Goal: Information Seeking & Learning: Learn about a topic

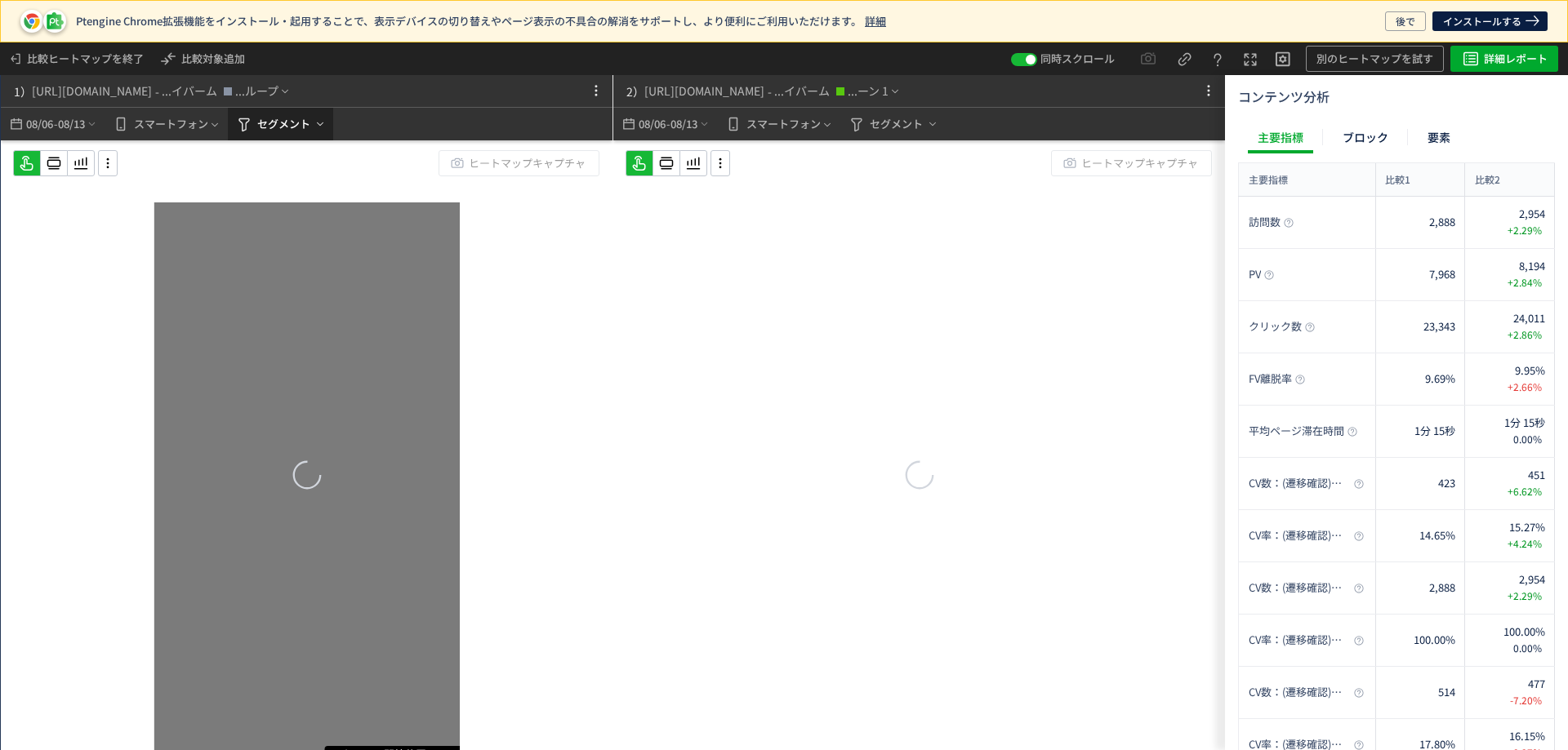
click at [281, 117] on span "セグメント" at bounding box center [284, 123] width 53 height 26
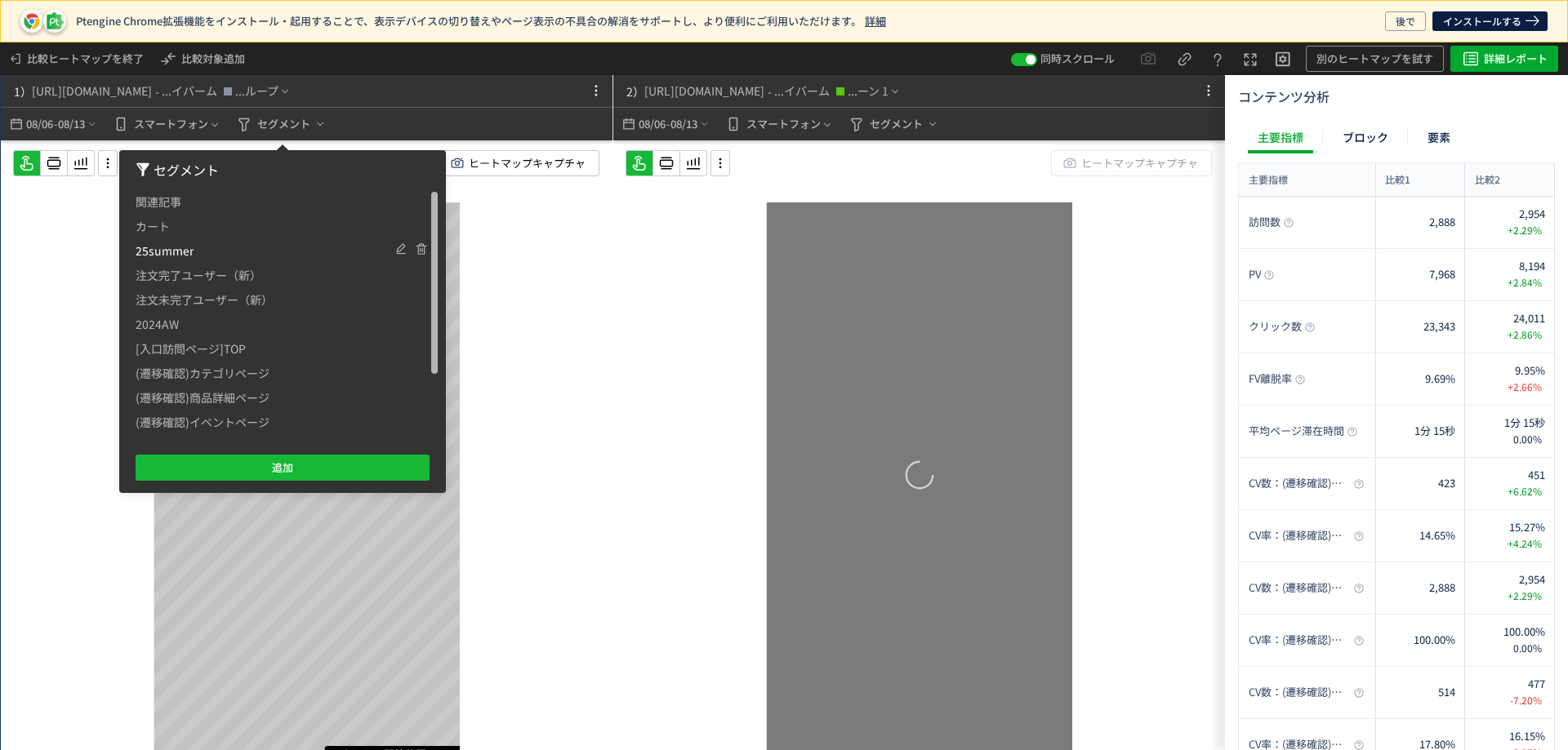
click at [229, 280] on span "注文完了ユーザー（新）" at bounding box center [199, 275] width 125 height 24
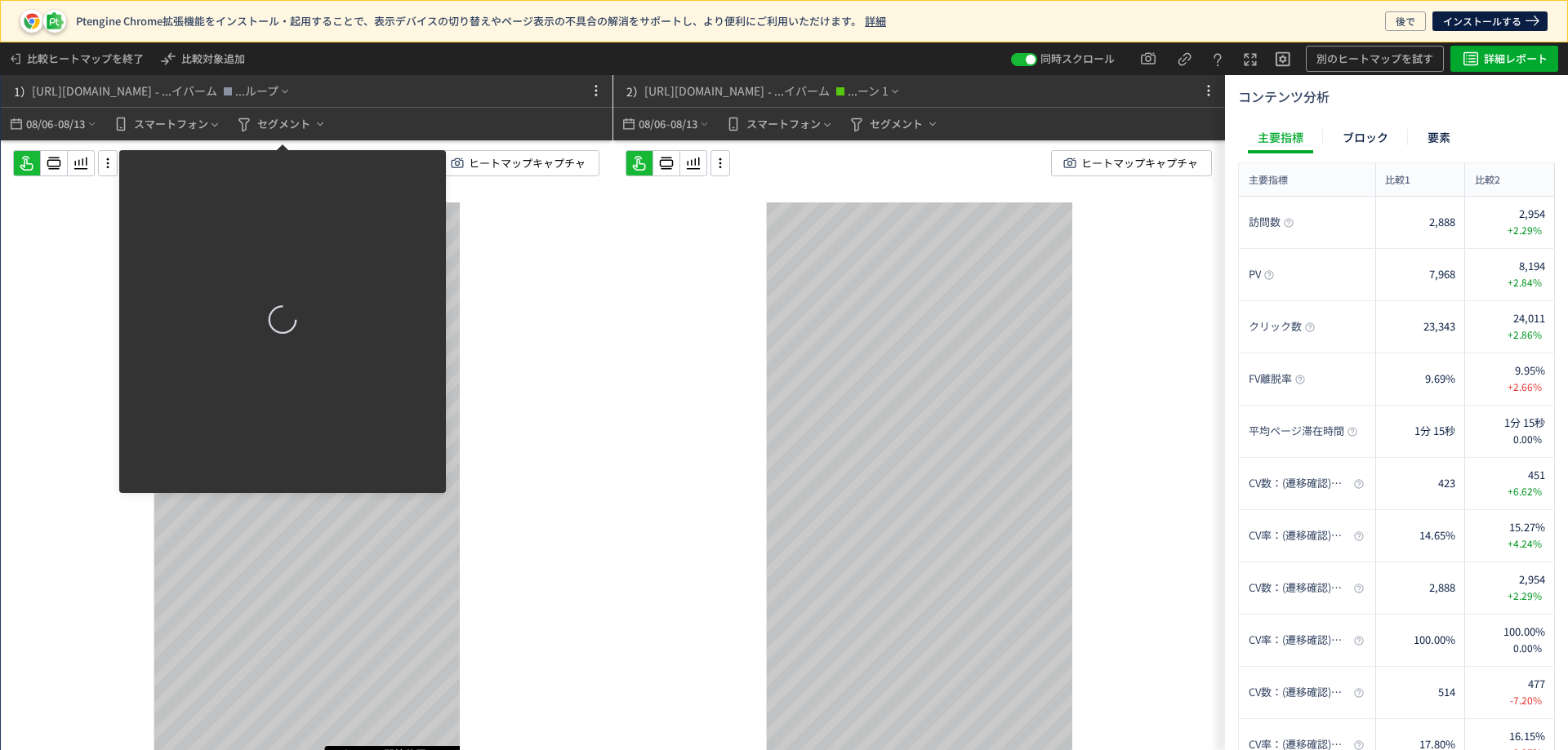
click at [323, 461] on div at bounding box center [283, 322] width 327 height 343
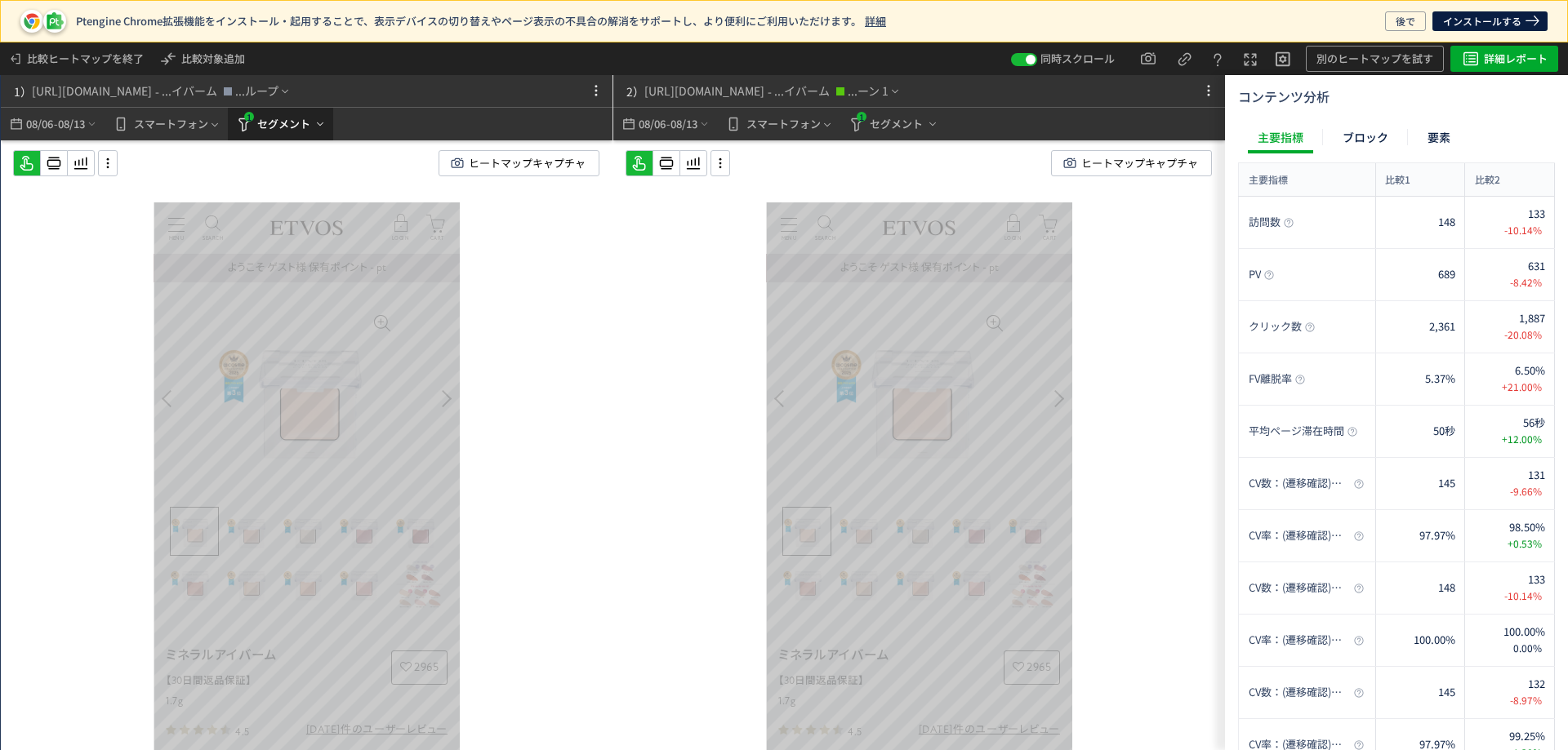
click at [300, 126] on span "セグメント" at bounding box center [284, 123] width 53 height 26
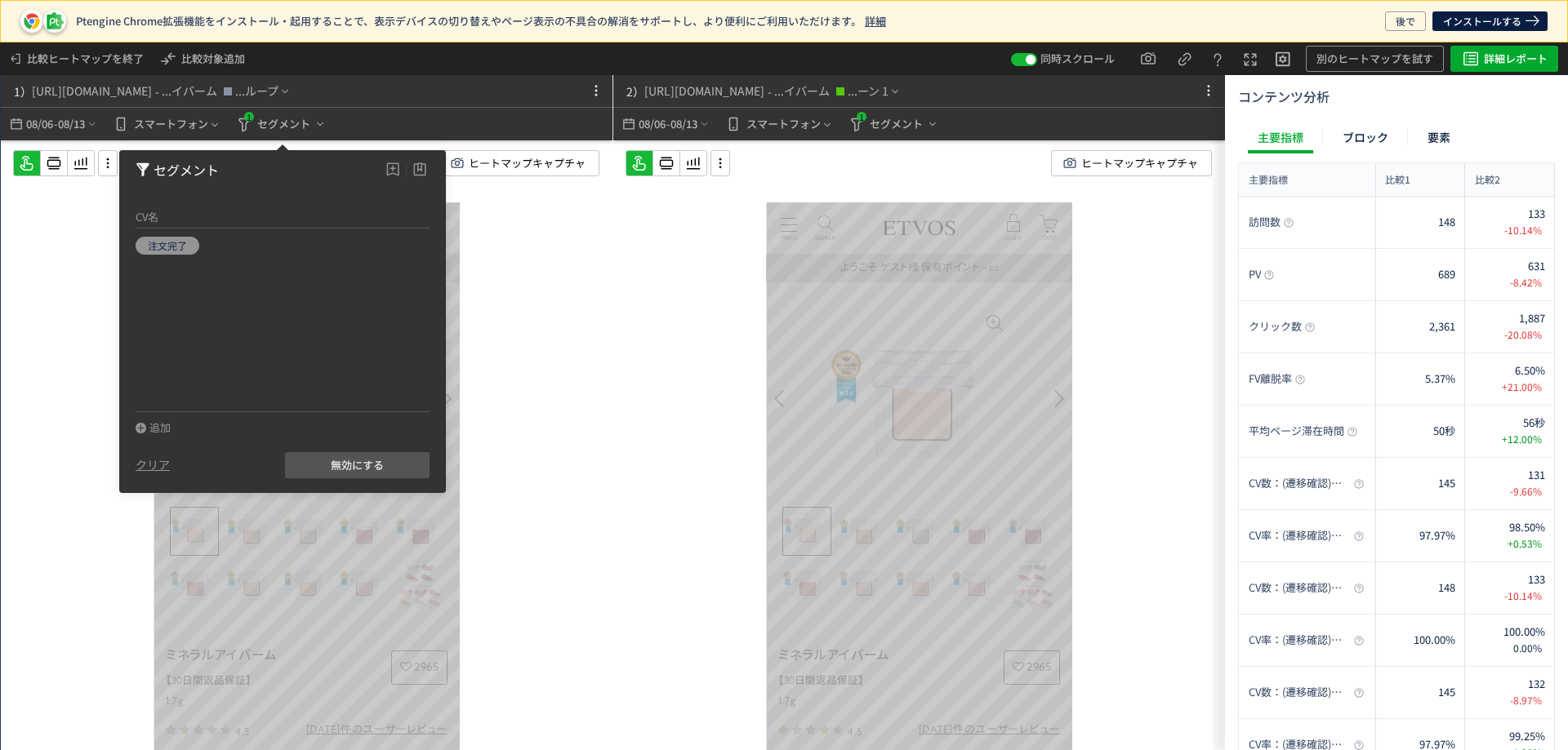
click at [568, 300] on div "スクロール開始位置:708px スクロール到達率 97% スクロール到達率 96% スクロール到達率 94% スクロール到達率 86% スクロール到達率 73…" at bounding box center [307, 478] width 611 height 676
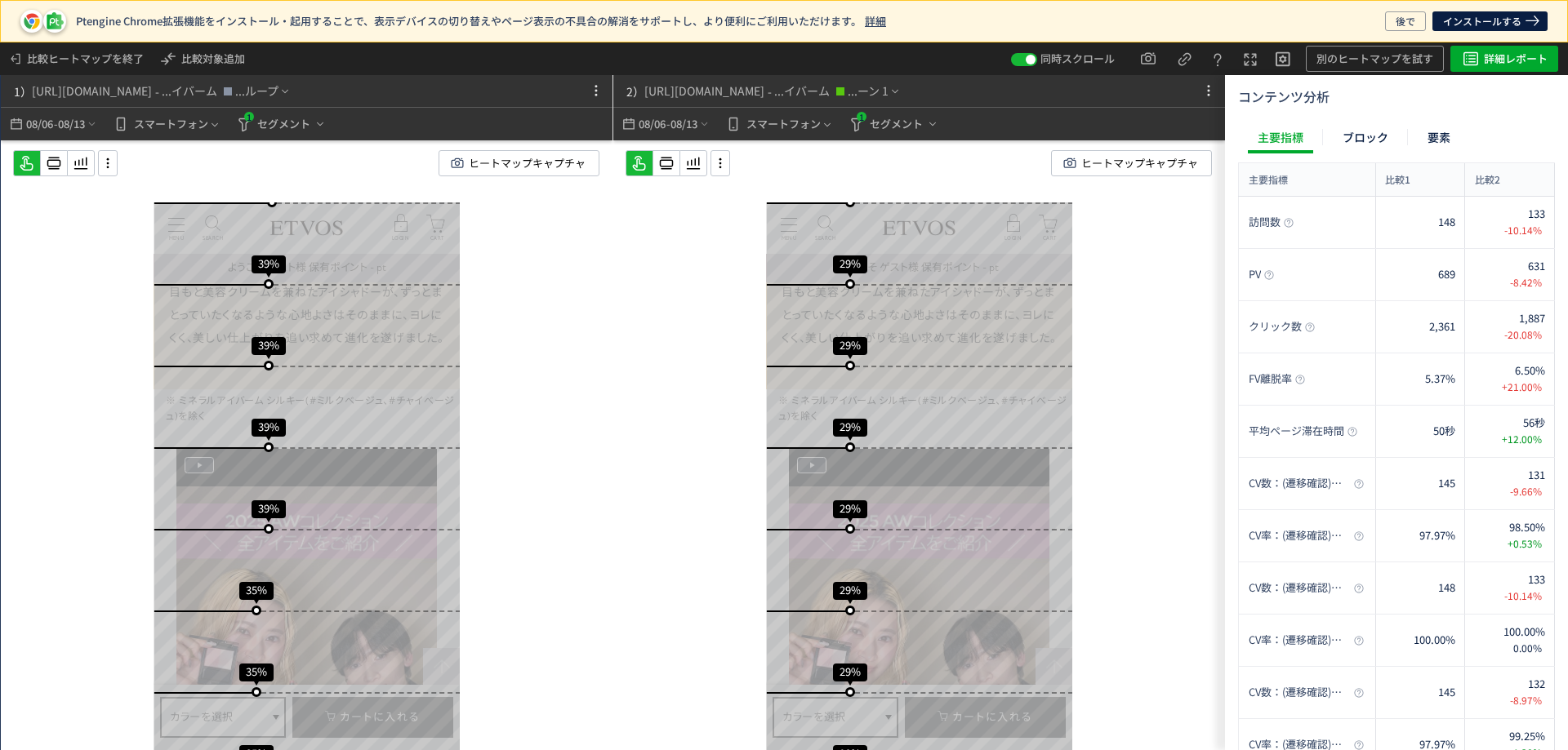
scroll to position [2285, 0]
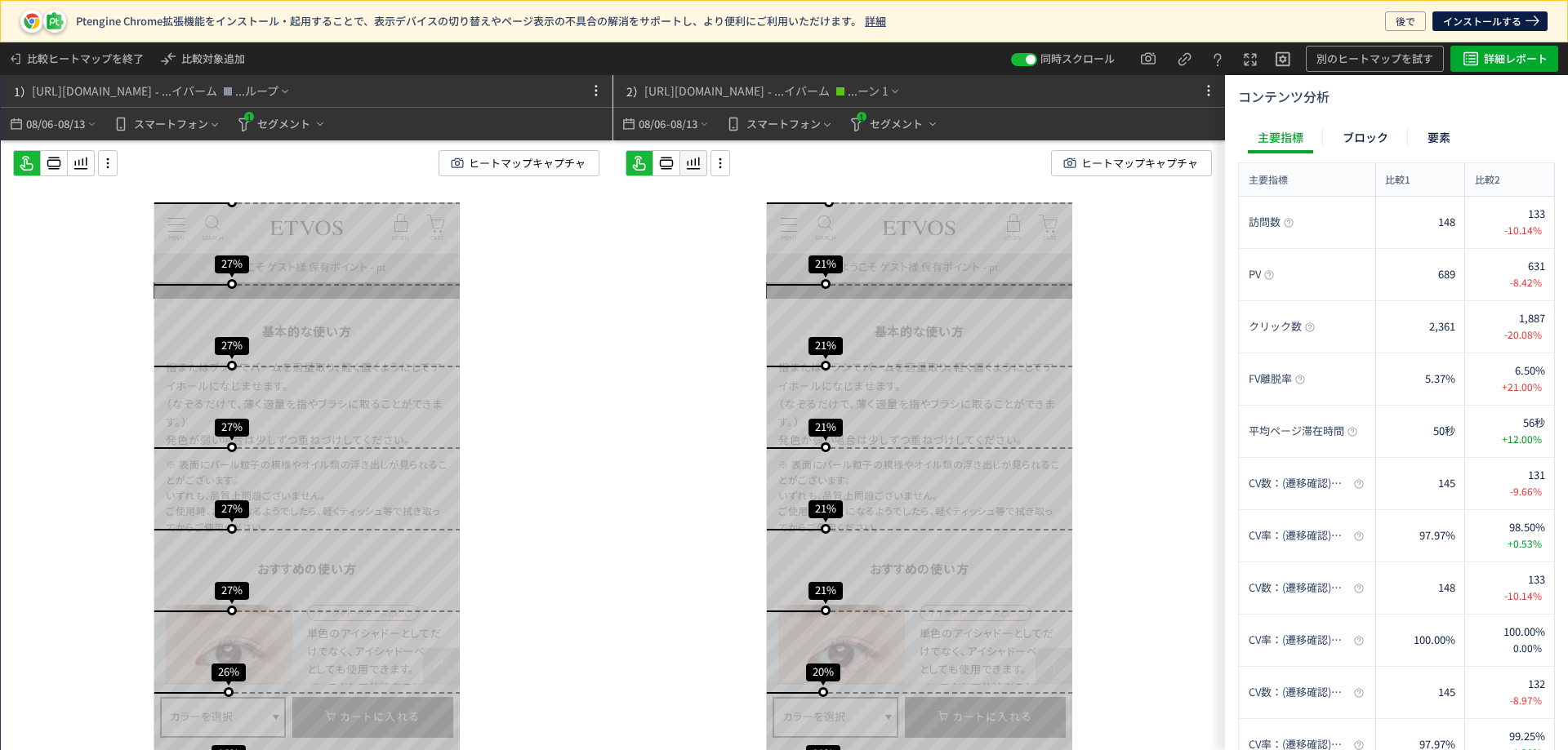
click at [694, 166] on icon at bounding box center [693, 163] width 19 height 19
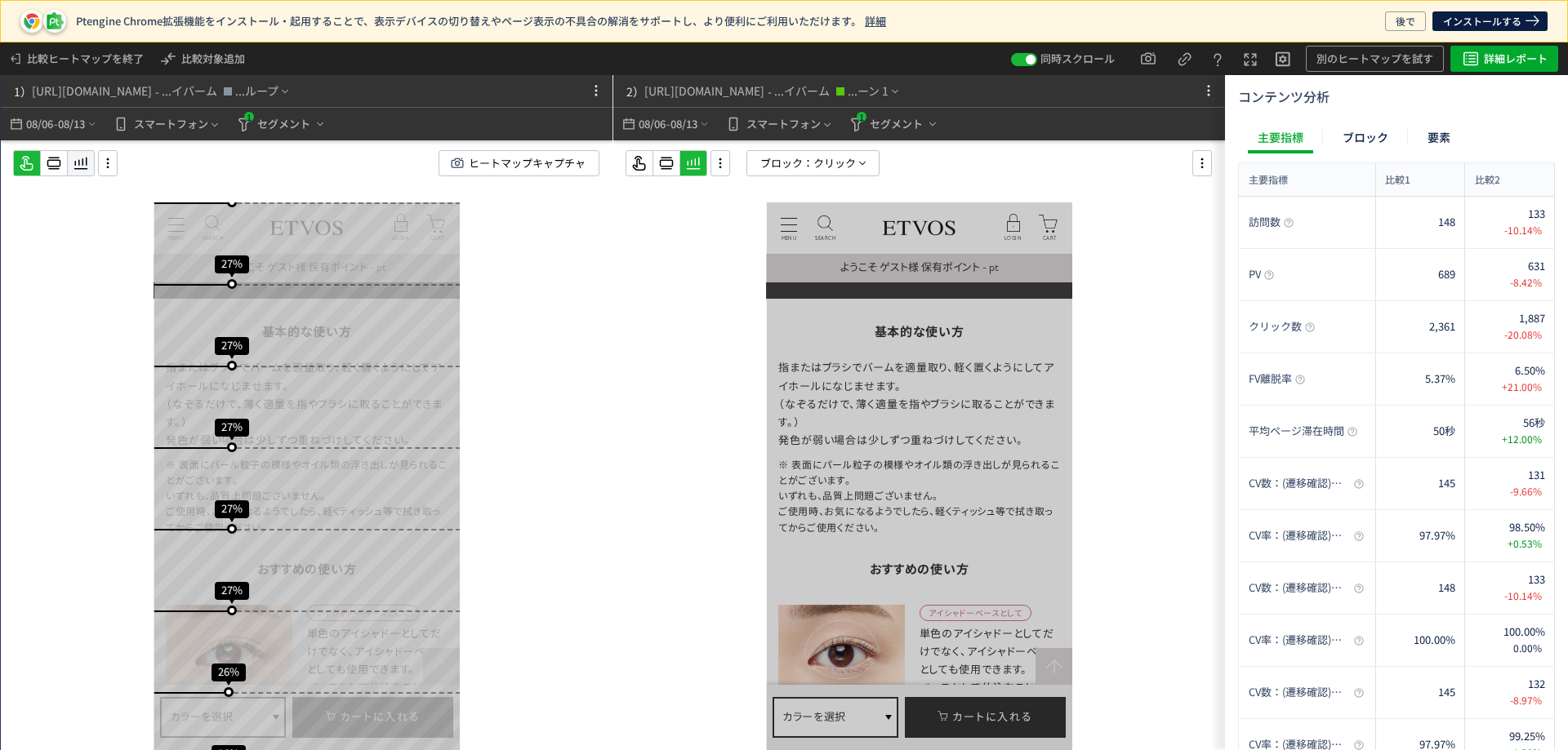
click at [79, 165] on use at bounding box center [81, 163] width 14 height 13
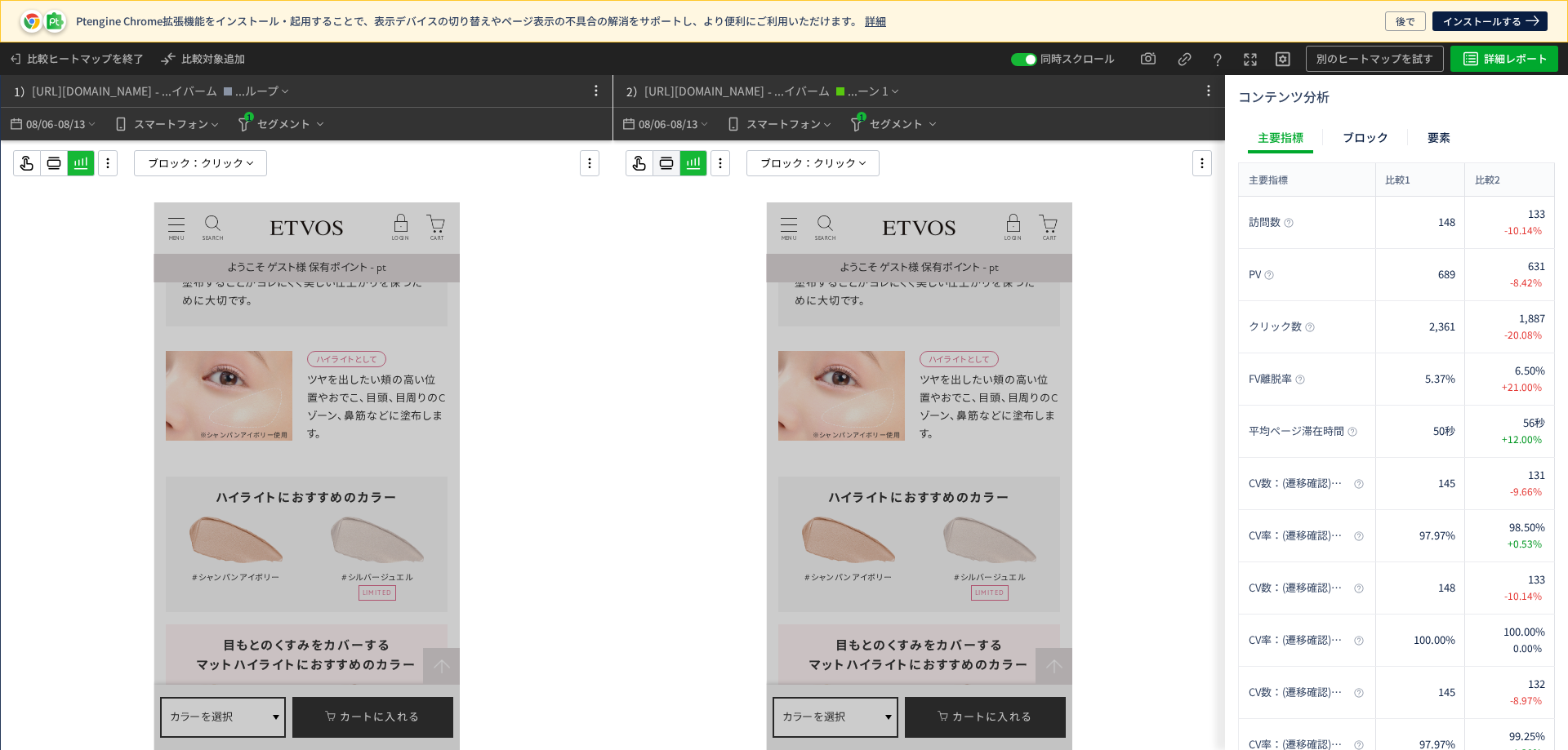
click at [672, 160] on use at bounding box center [666, 163] width 14 height 13
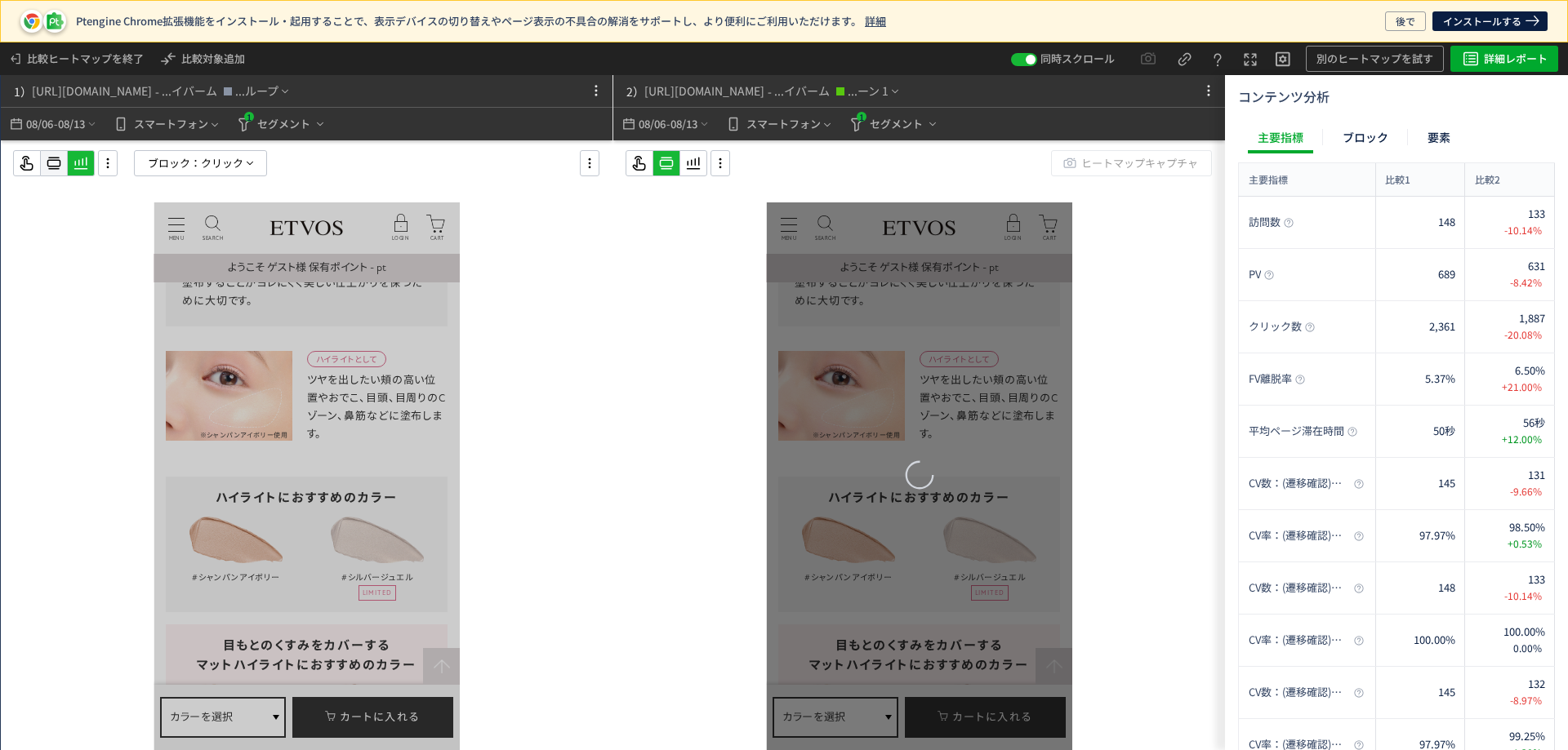
click at [54, 163] on icon at bounding box center [54, 163] width 19 height 19
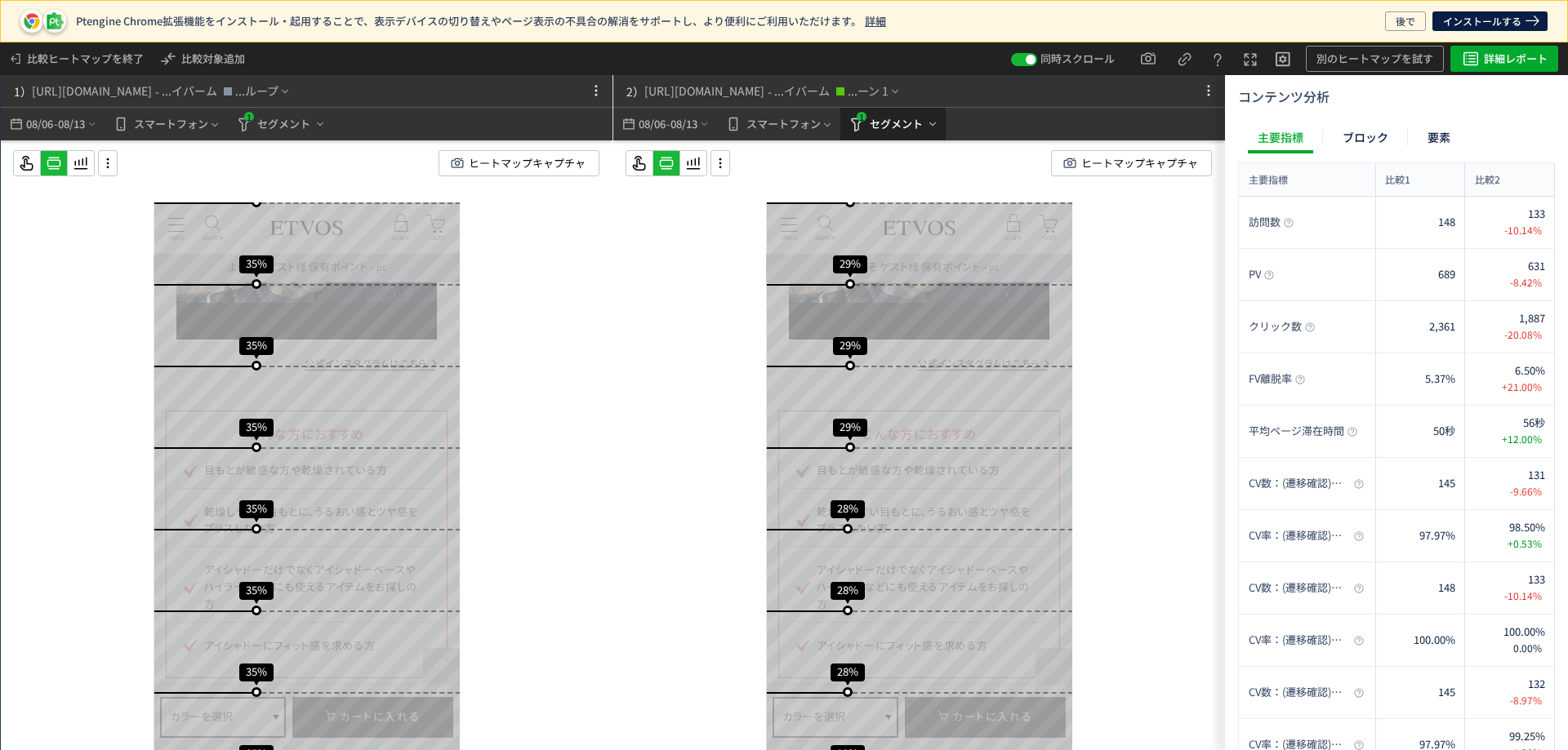
click at [901, 134] on span "セグメント" at bounding box center [896, 123] width 53 height 26
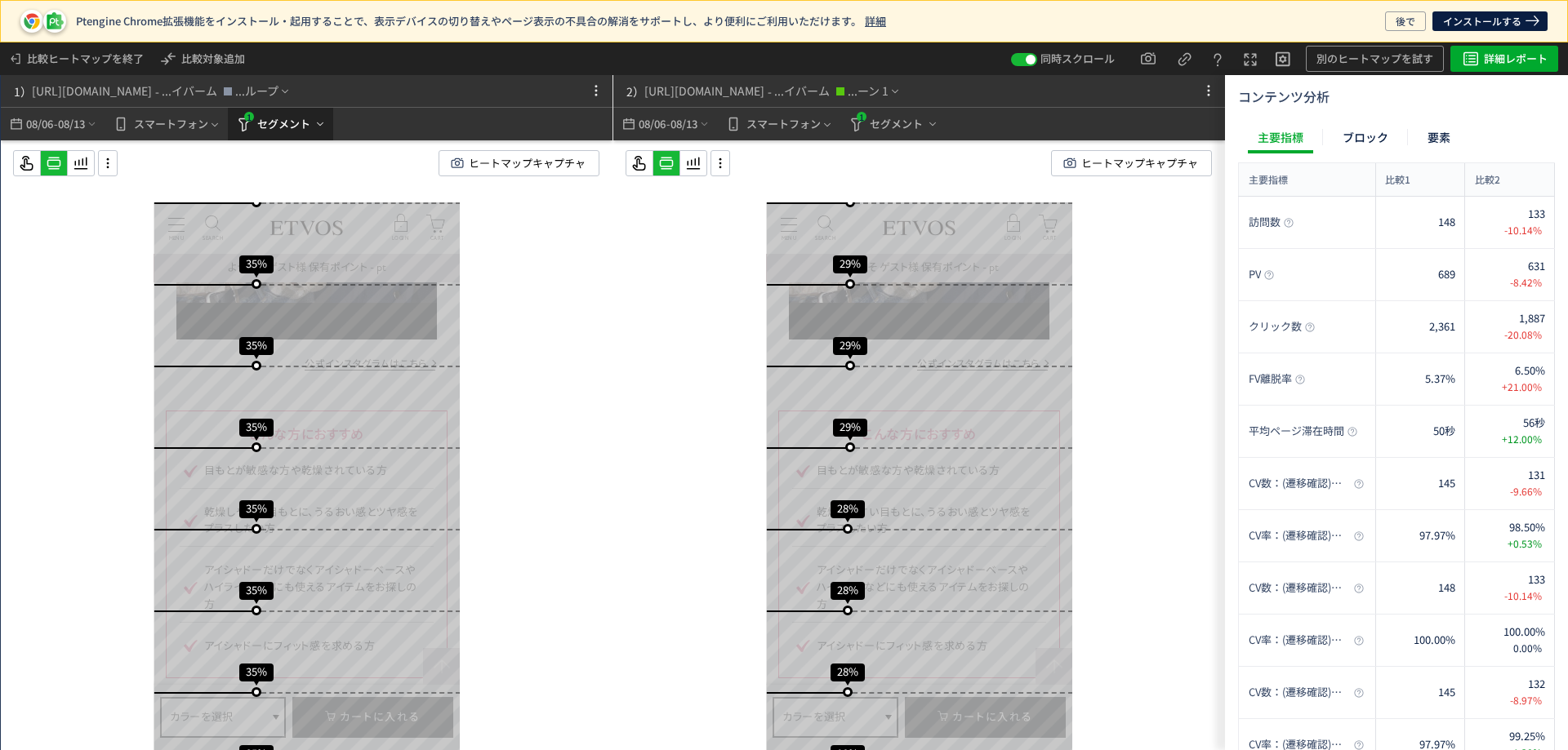
click at [284, 121] on span "セグメント" at bounding box center [284, 123] width 53 height 26
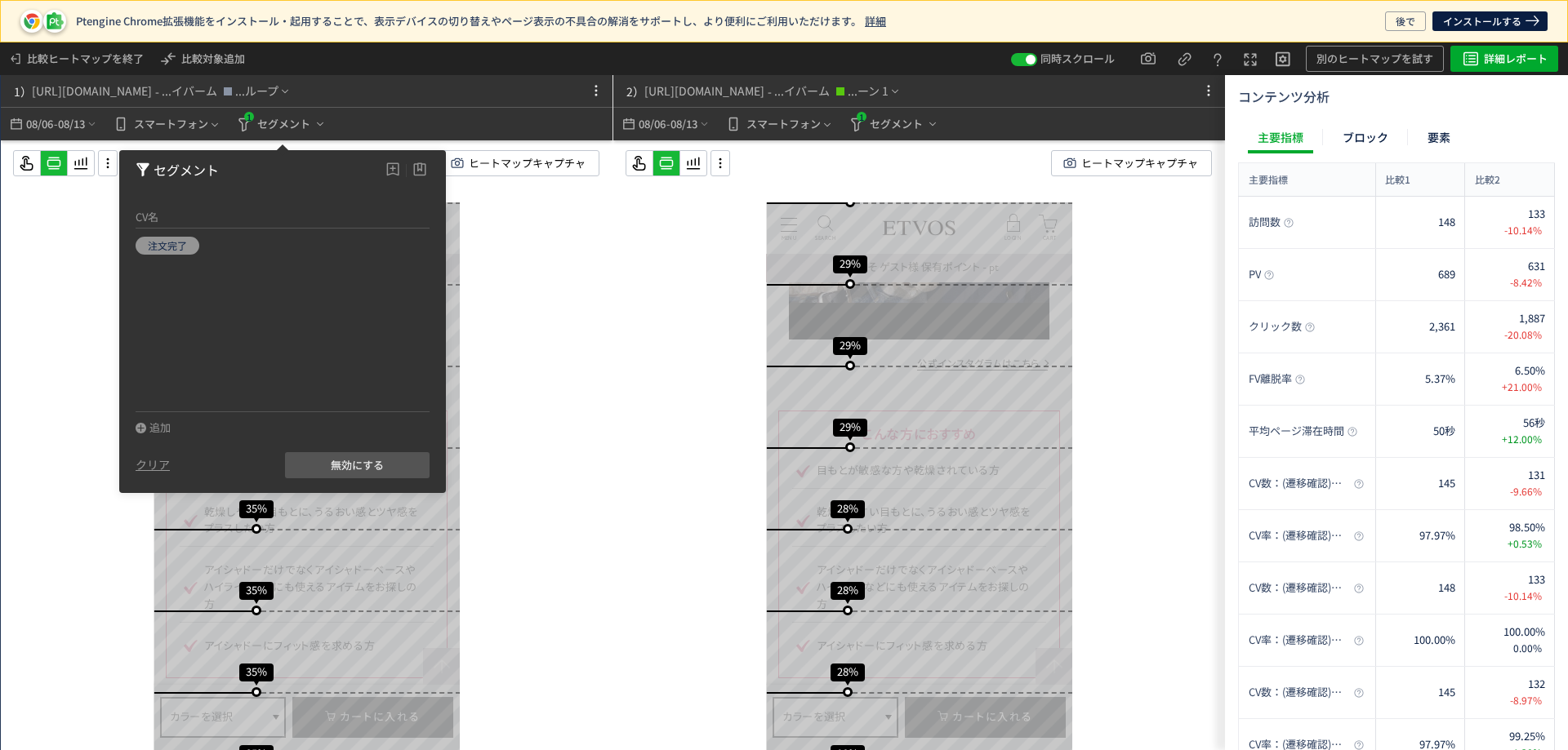
click at [553, 223] on div "スクロール開始位置:708px スクロール到達率 97% スクロール到達率 96% スクロール到達率 94% スクロール到達率 86% スクロール到達率 73…" at bounding box center [307, 478] width 611 height 676
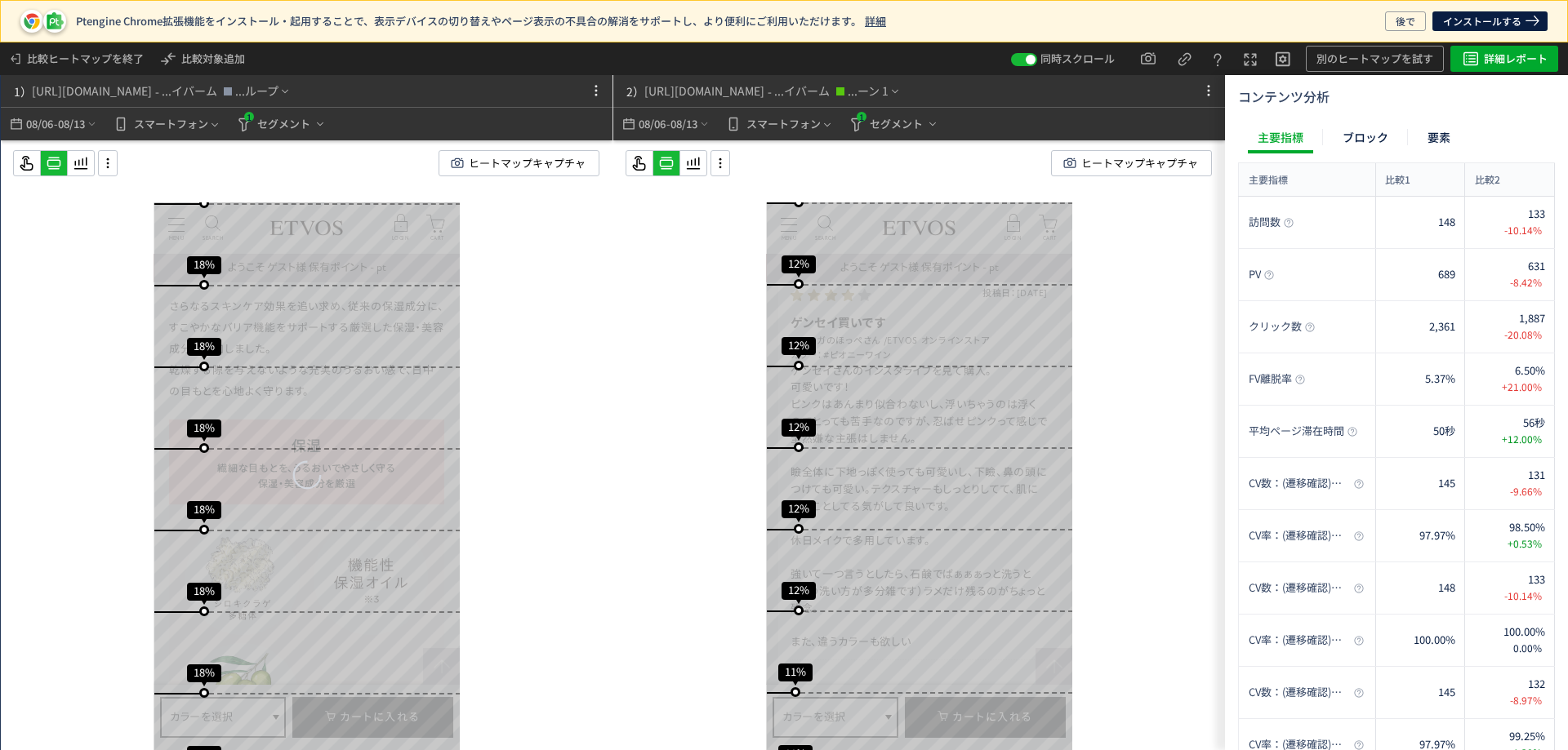
scroll to position [8738, 0]
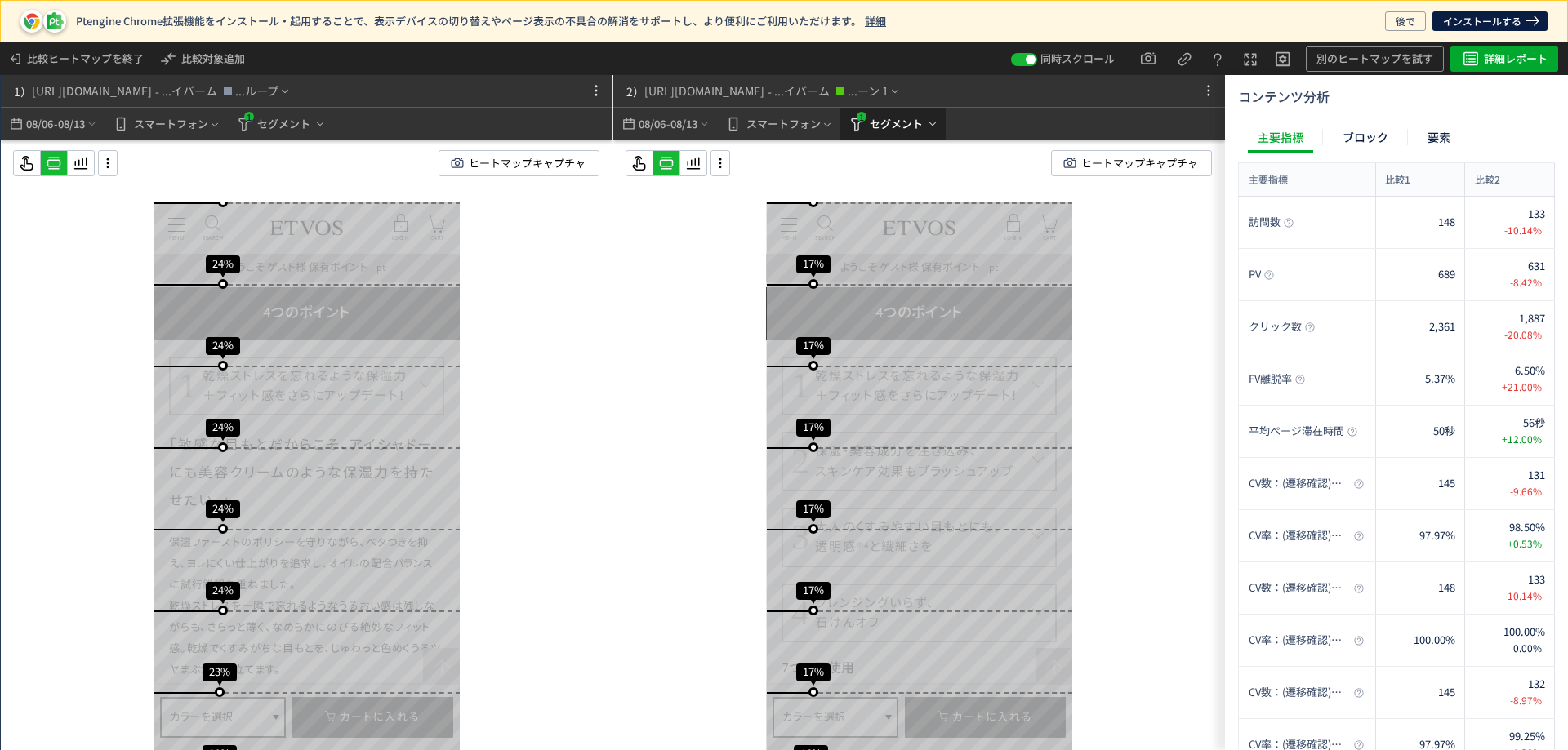
click at [888, 129] on span "セグメント" at bounding box center [896, 123] width 53 height 26
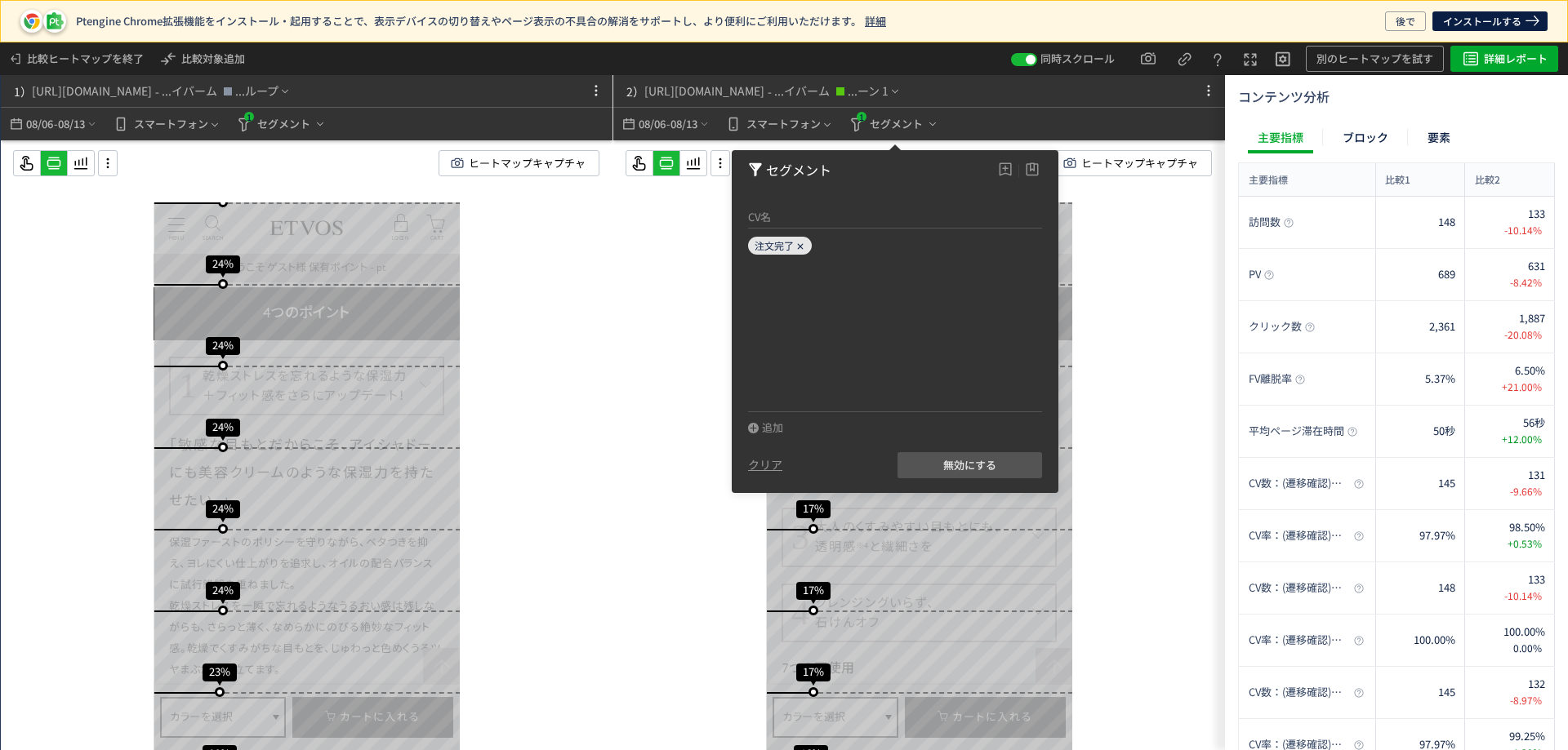
click at [767, 252] on span "注文完了" at bounding box center [774, 245] width 40 height 13
click at [935, 460] on button "無効にする" at bounding box center [970, 465] width 145 height 26
click at [775, 253] on div "注文完了" at bounding box center [780, 246] width 64 height 18
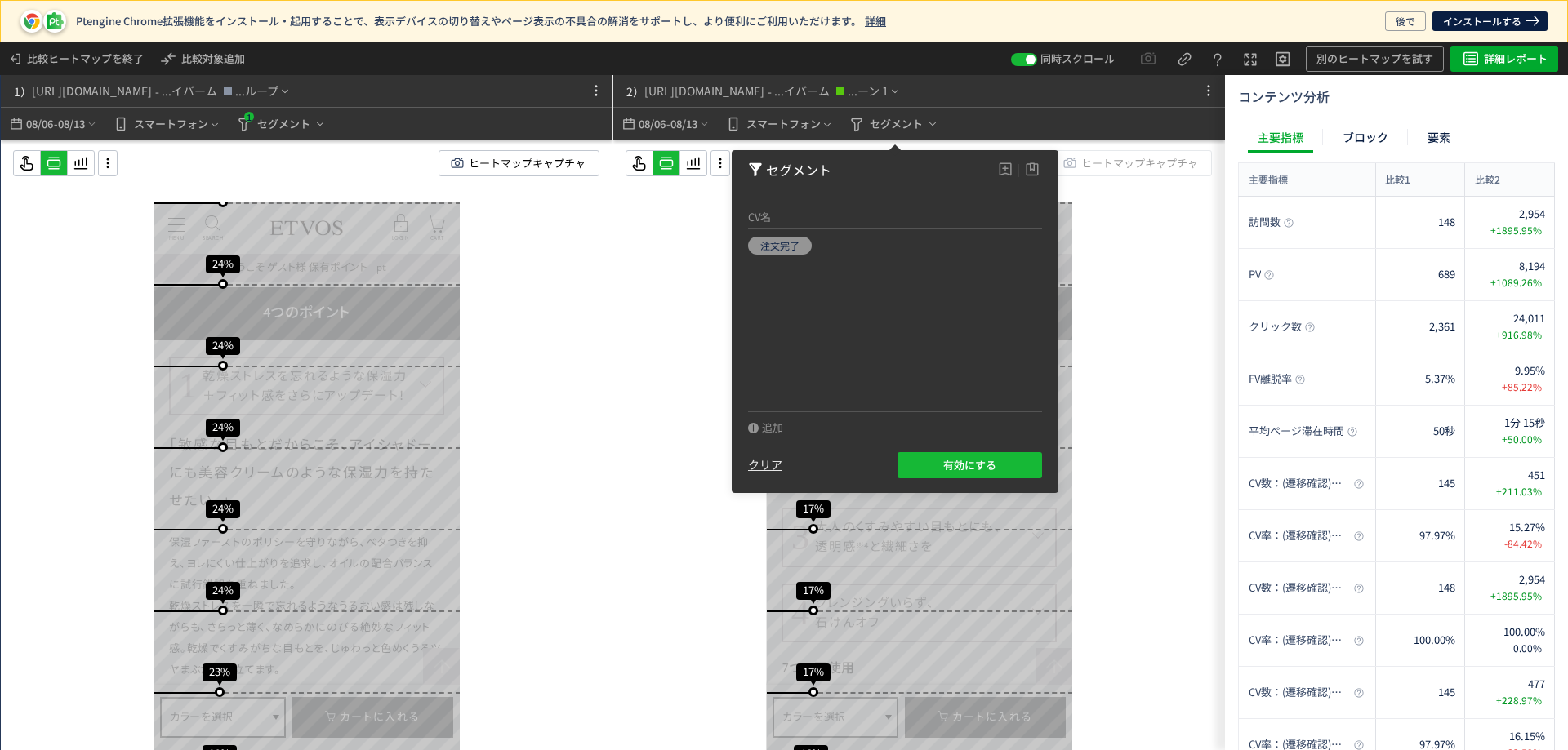
click at [764, 465] on div "クリア" at bounding box center [766, 465] width 35 height 16
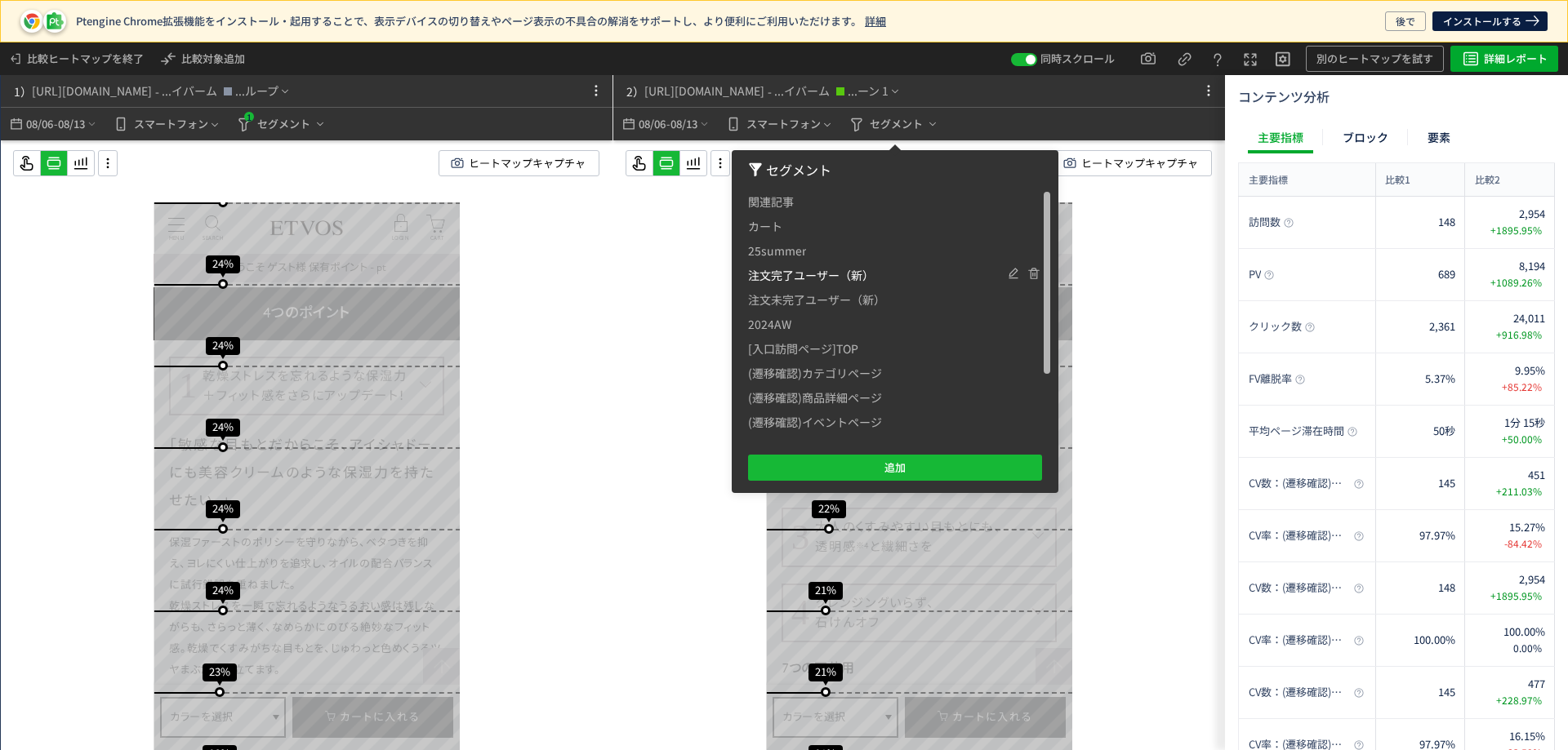
click at [828, 275] on span "注文完了ユーザー（新）" at bounding box center [811, 275] width 125 height 24
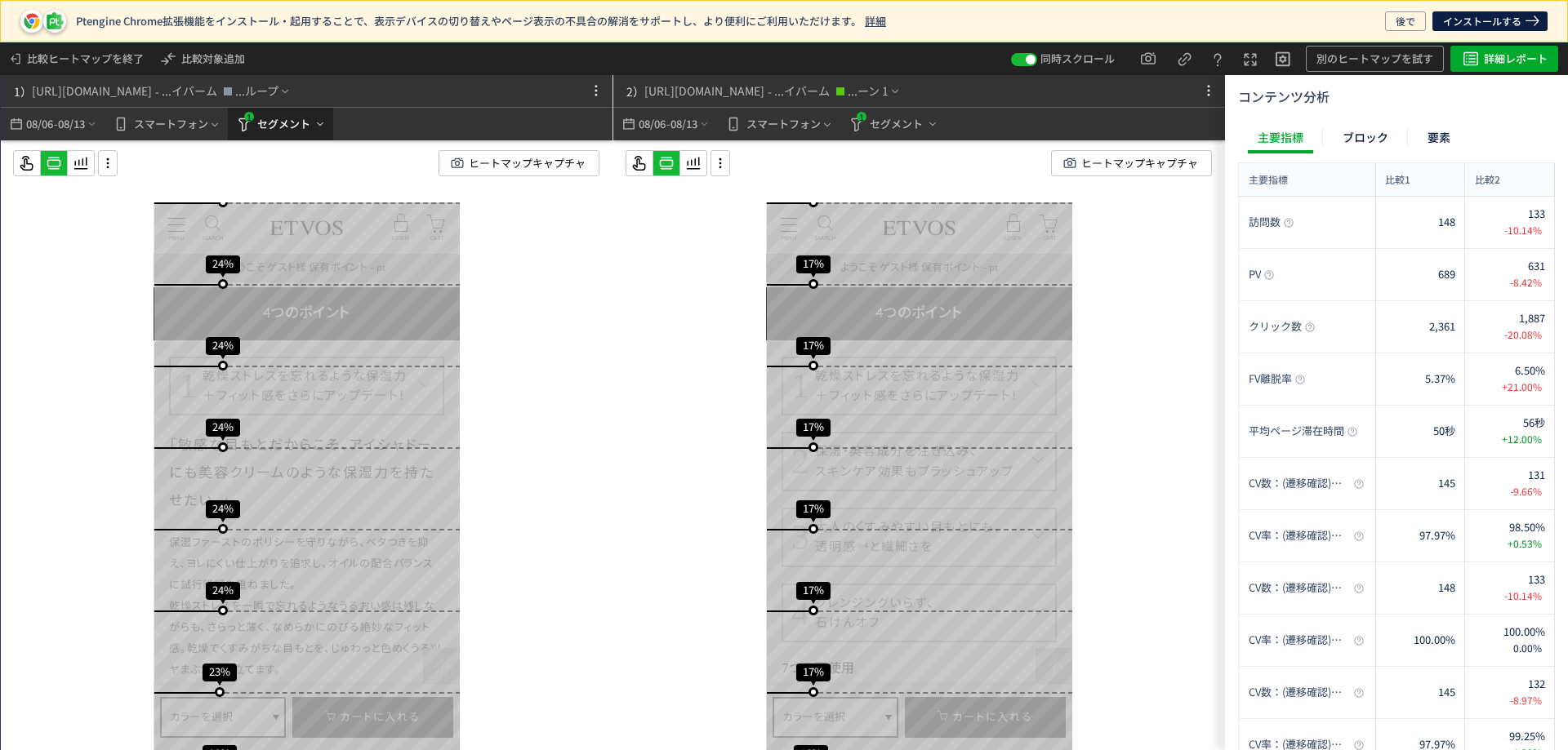
click at [306, 130] on span "セグメント" at bounding box center [284, 123] width 53 height 26
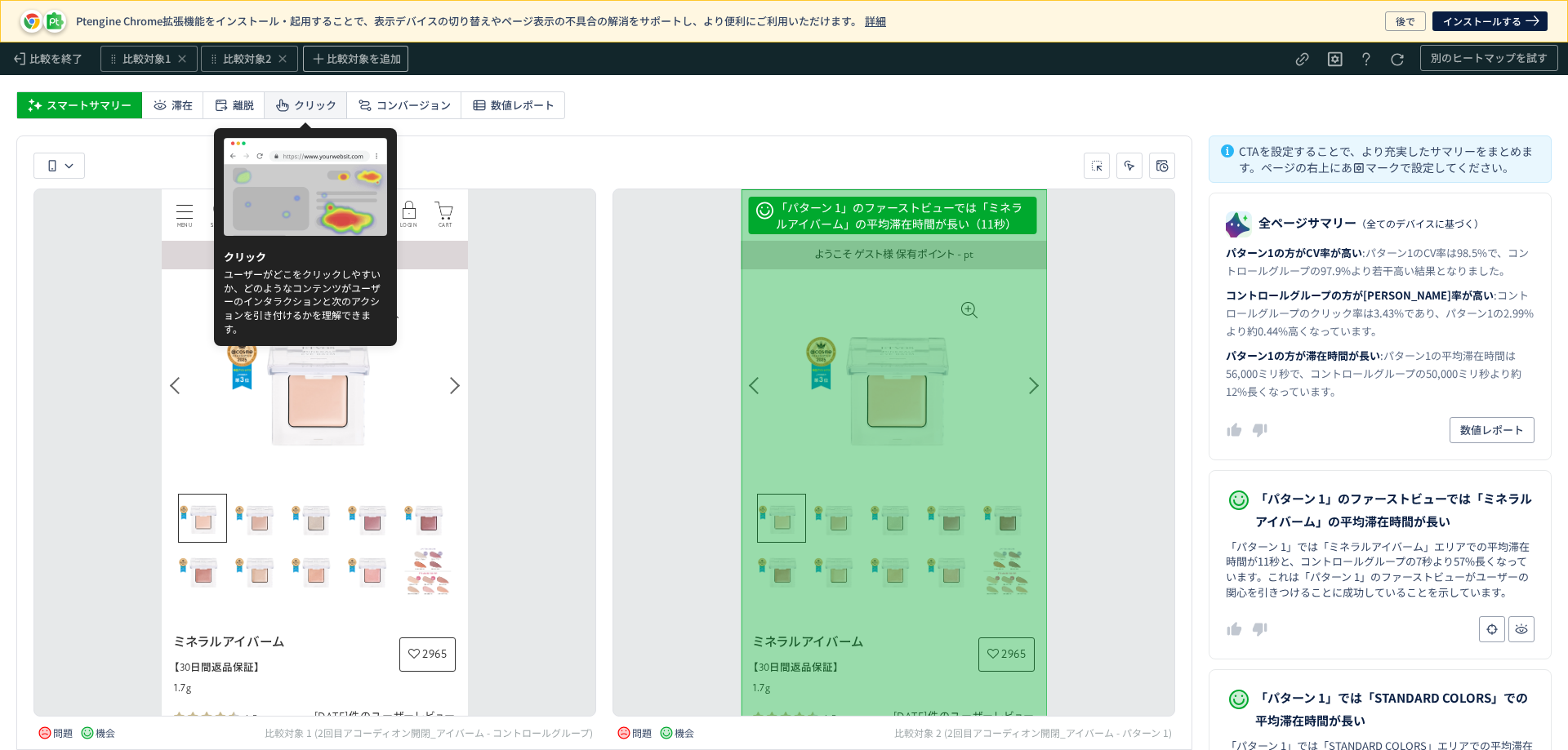
click at [311, 112] on span "クリック" at bounding box center [315, 105] width 42 height 26
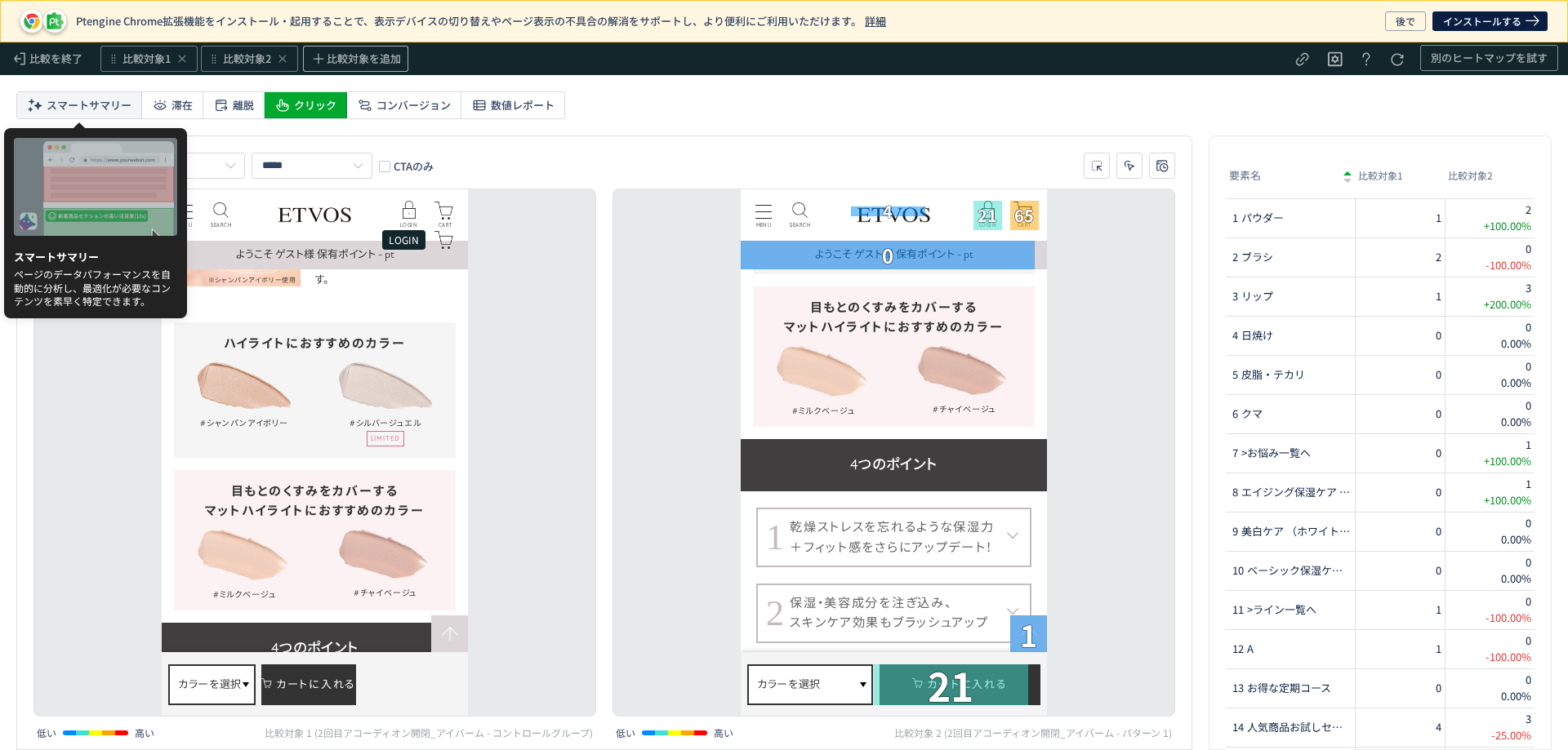
click at [98, 109] on span "スマートサマリー" at bounding box center [89, 105] width 85 height 26
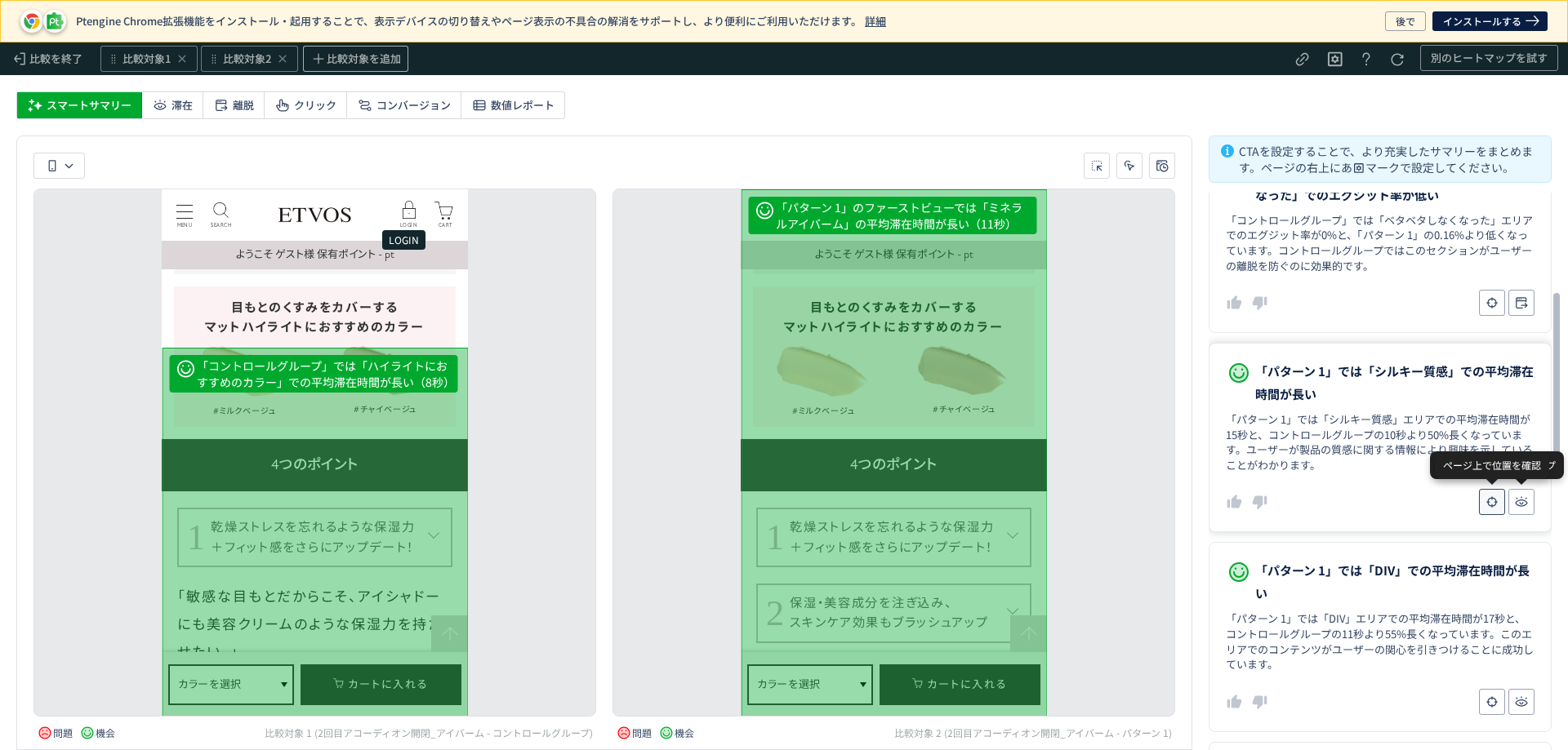
click at [1499, 505] on icon "heatmap-report-container" at bounding box center [1492, 502] width 16 height 16
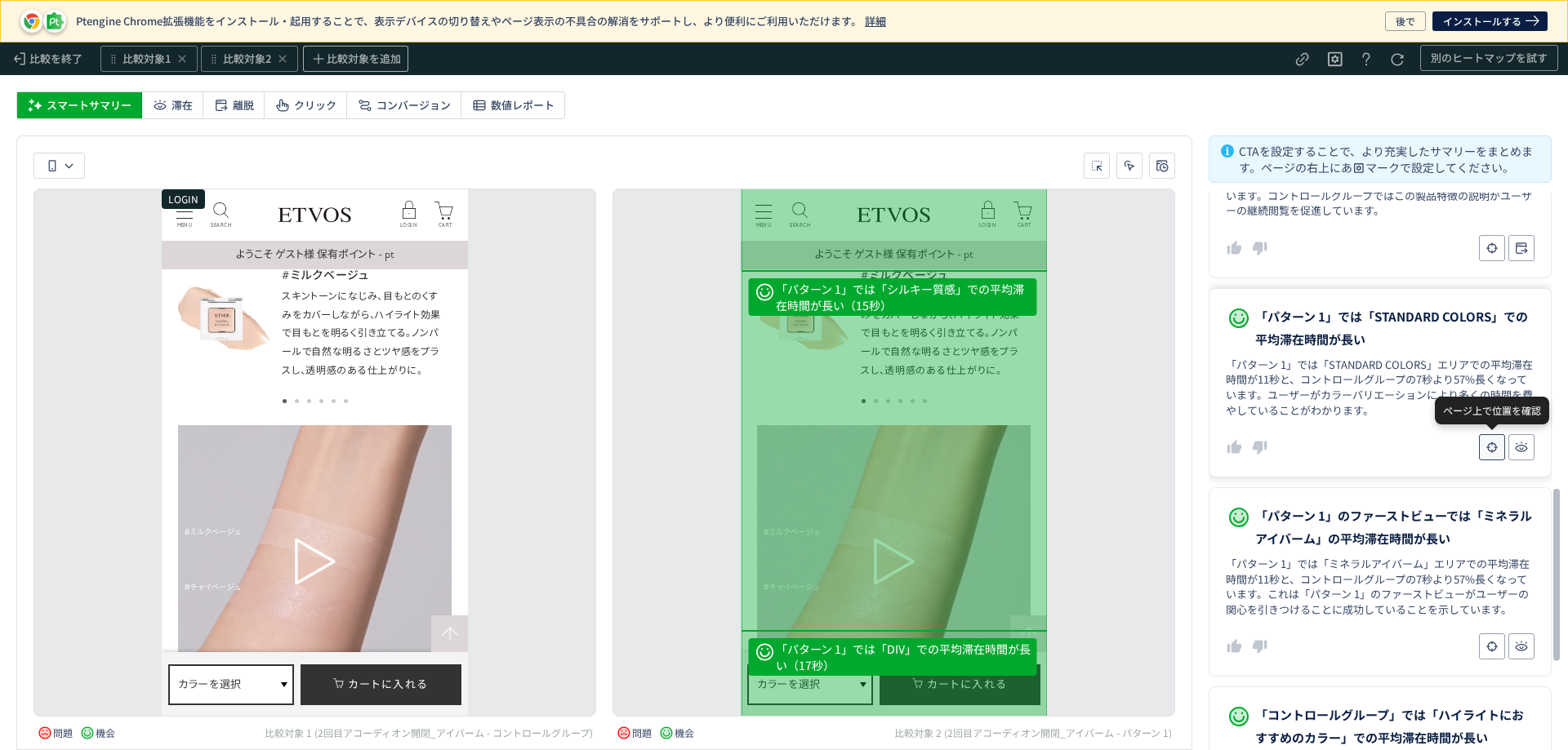
click at [1483, 441] on button "heatmap-report-container" at bounding box center [1492, 447] width 26 height 26
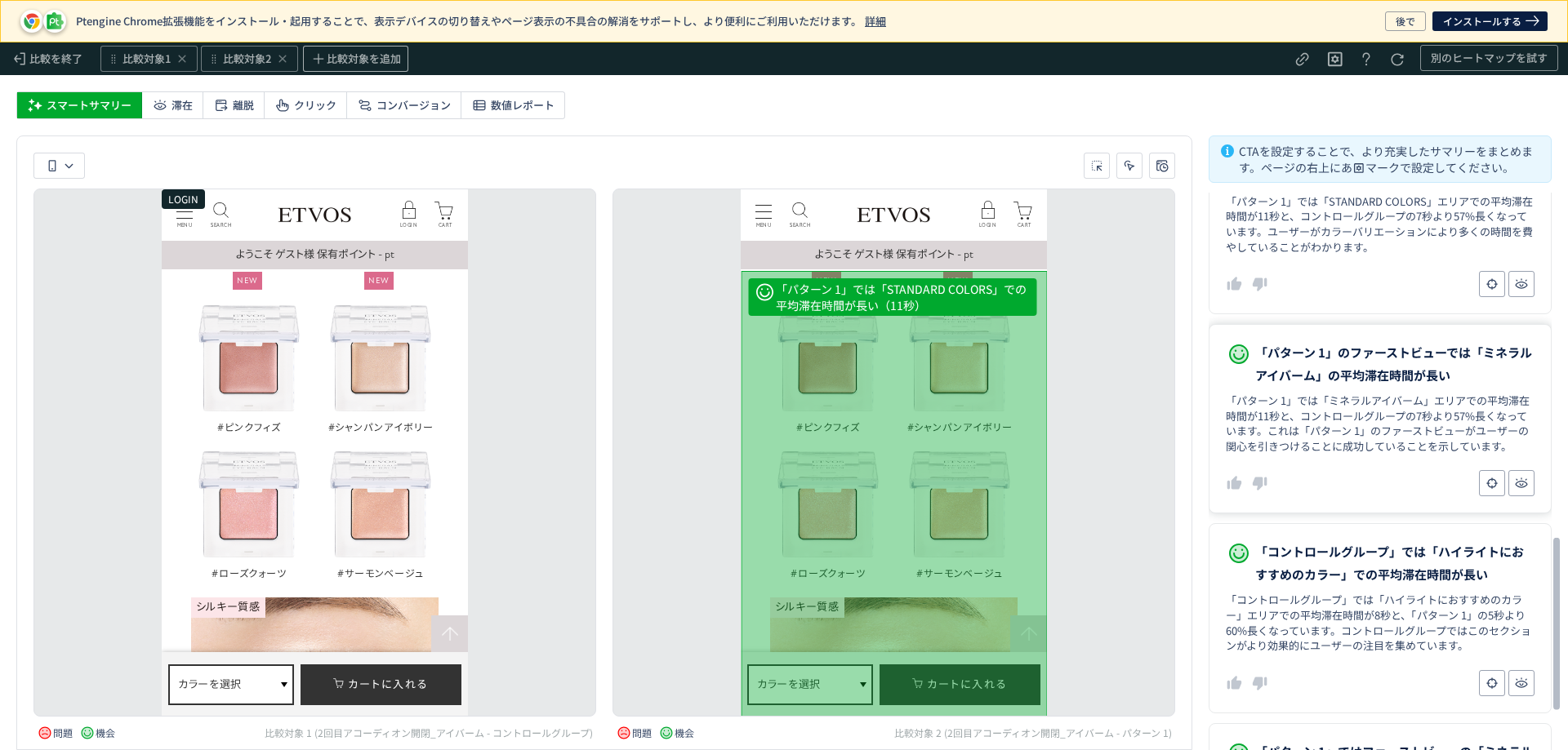
click at [1478, 478] on dd "heatmap-report-container" at bounding box center [1380, 483] width 309 height 26
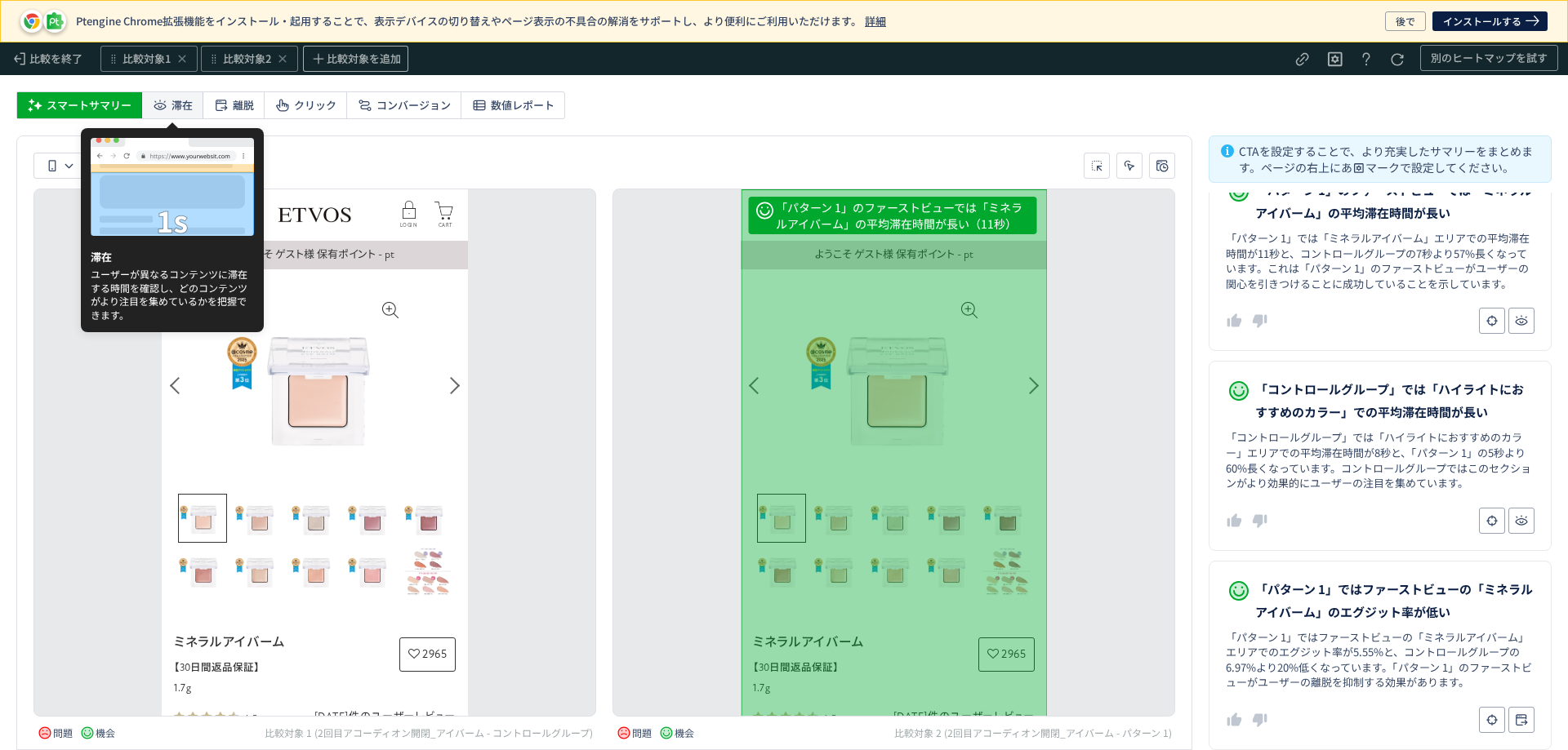
click at [183, 109] on span "滞在" at bounding box center [182, 105] width 21 height 26
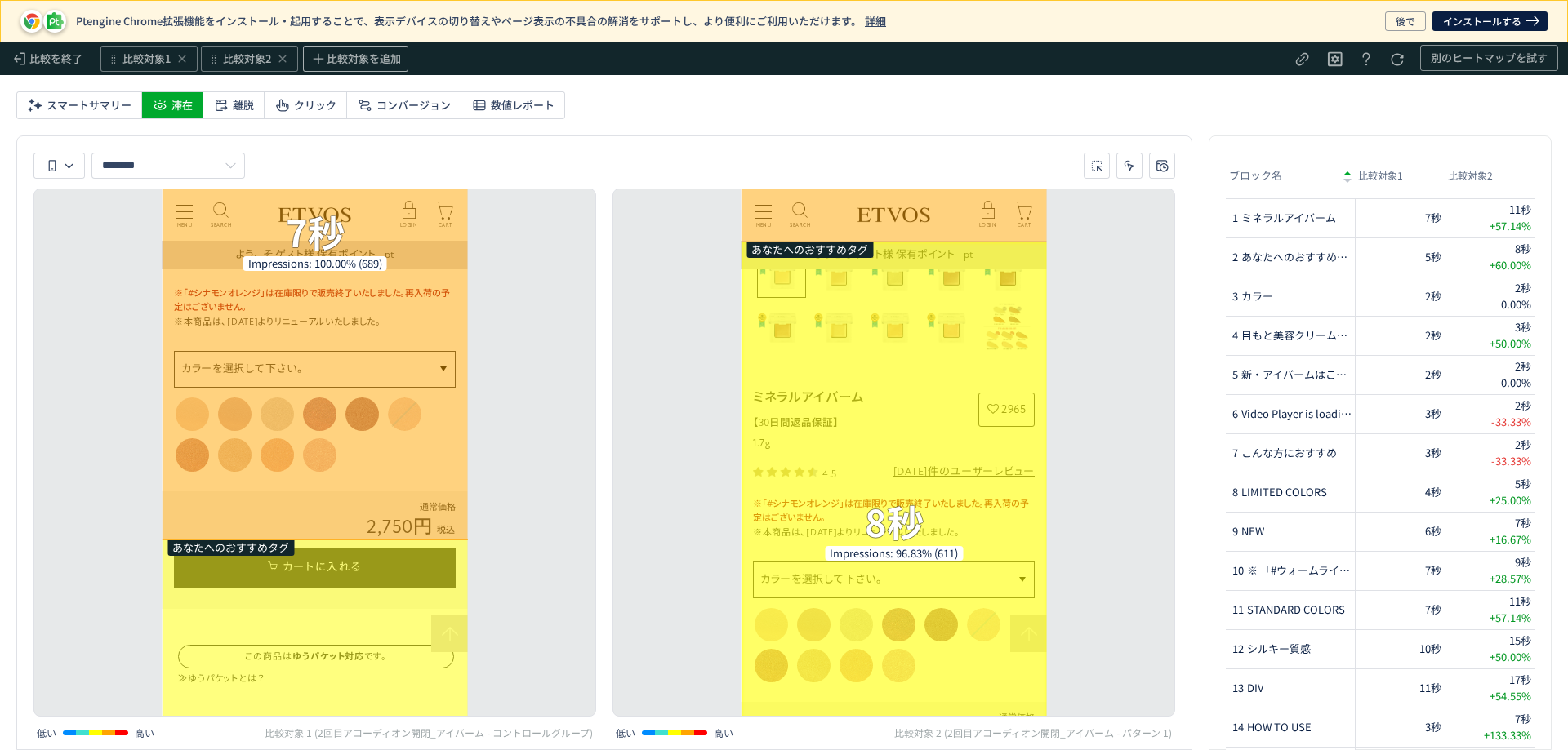
scroll to position [654, 0]
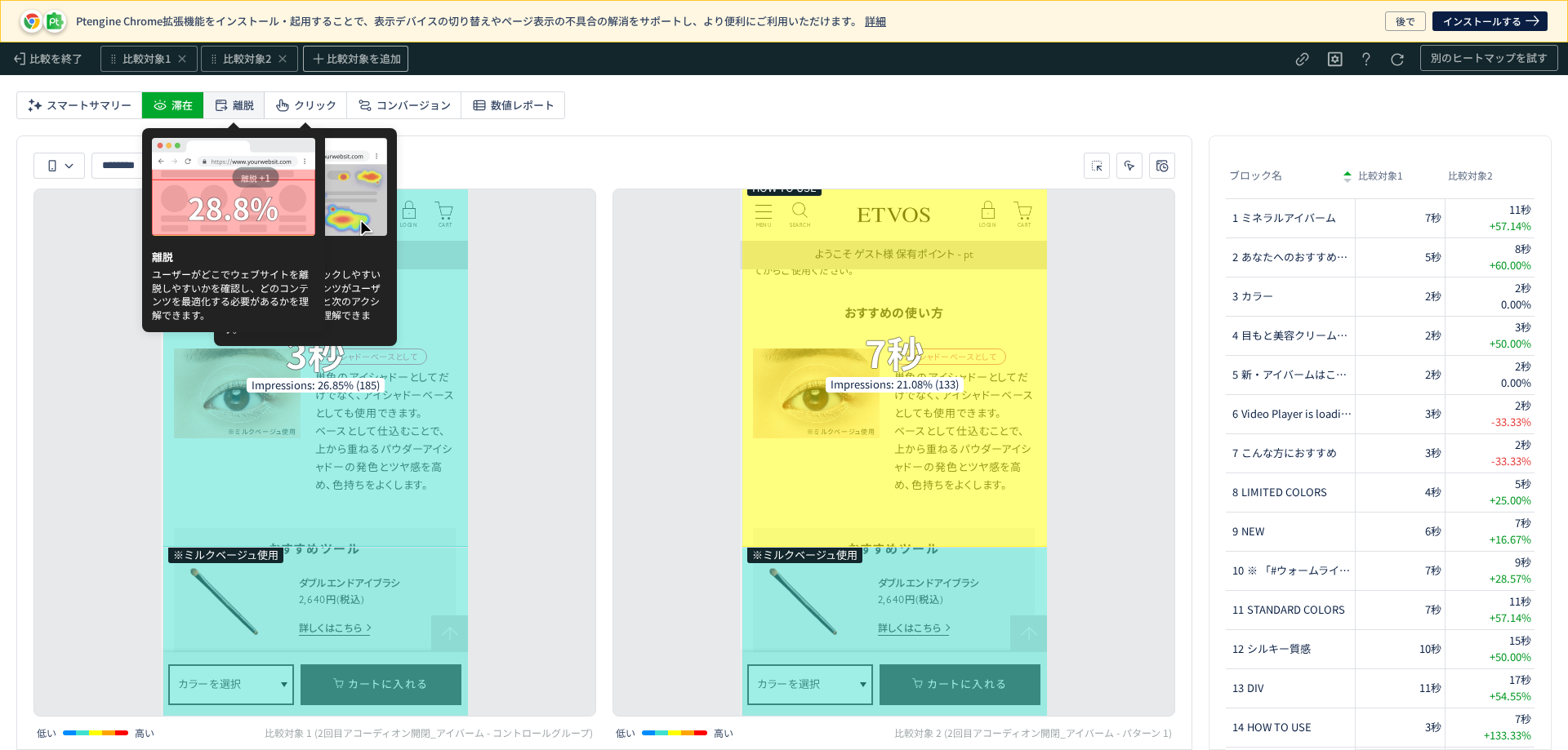
click at [248, 104] on span "離脱" at bounding box center [243, 105] width 21 height 26
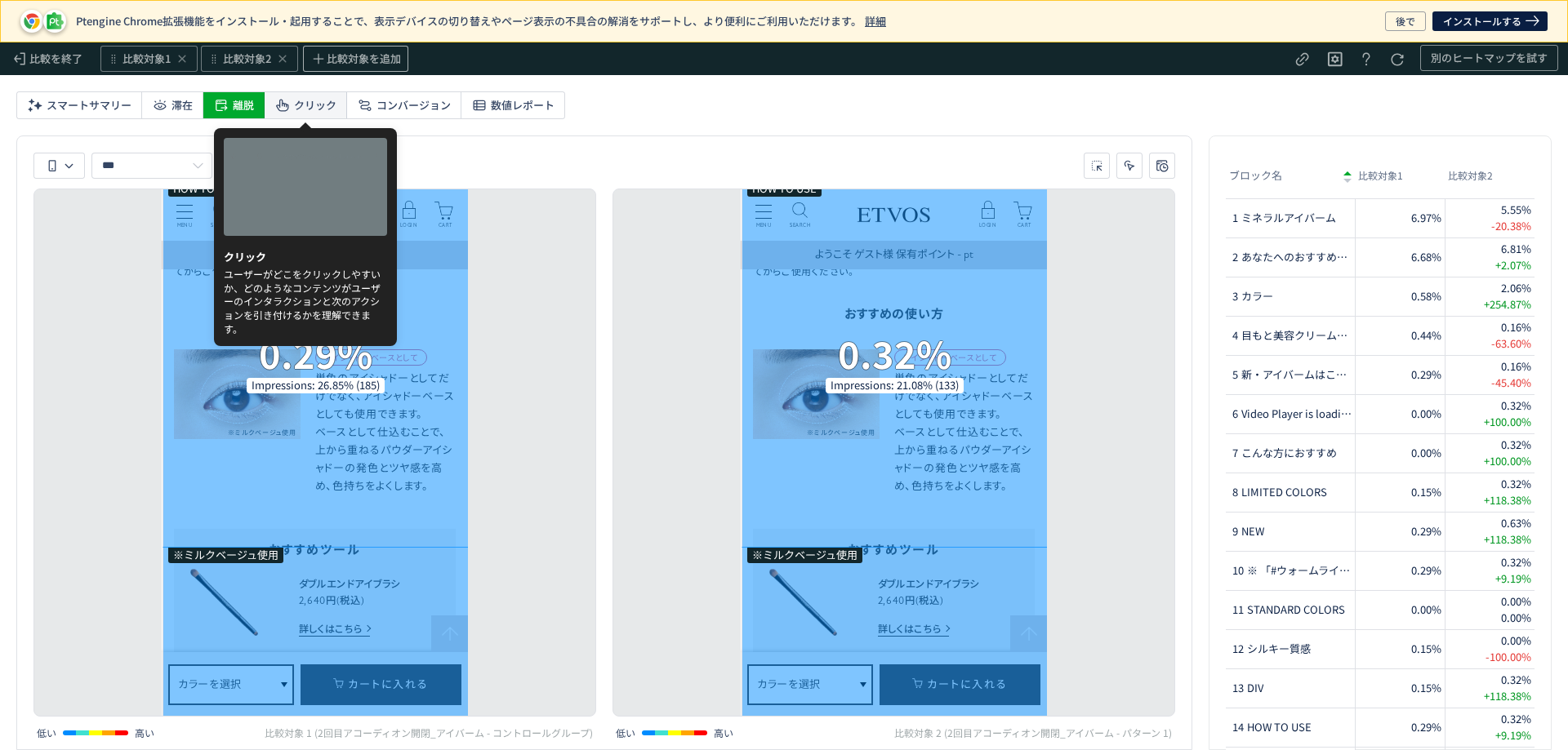
click at [302, 113] on span "クリック" at bounding box center [315, 105] width 42 height 26
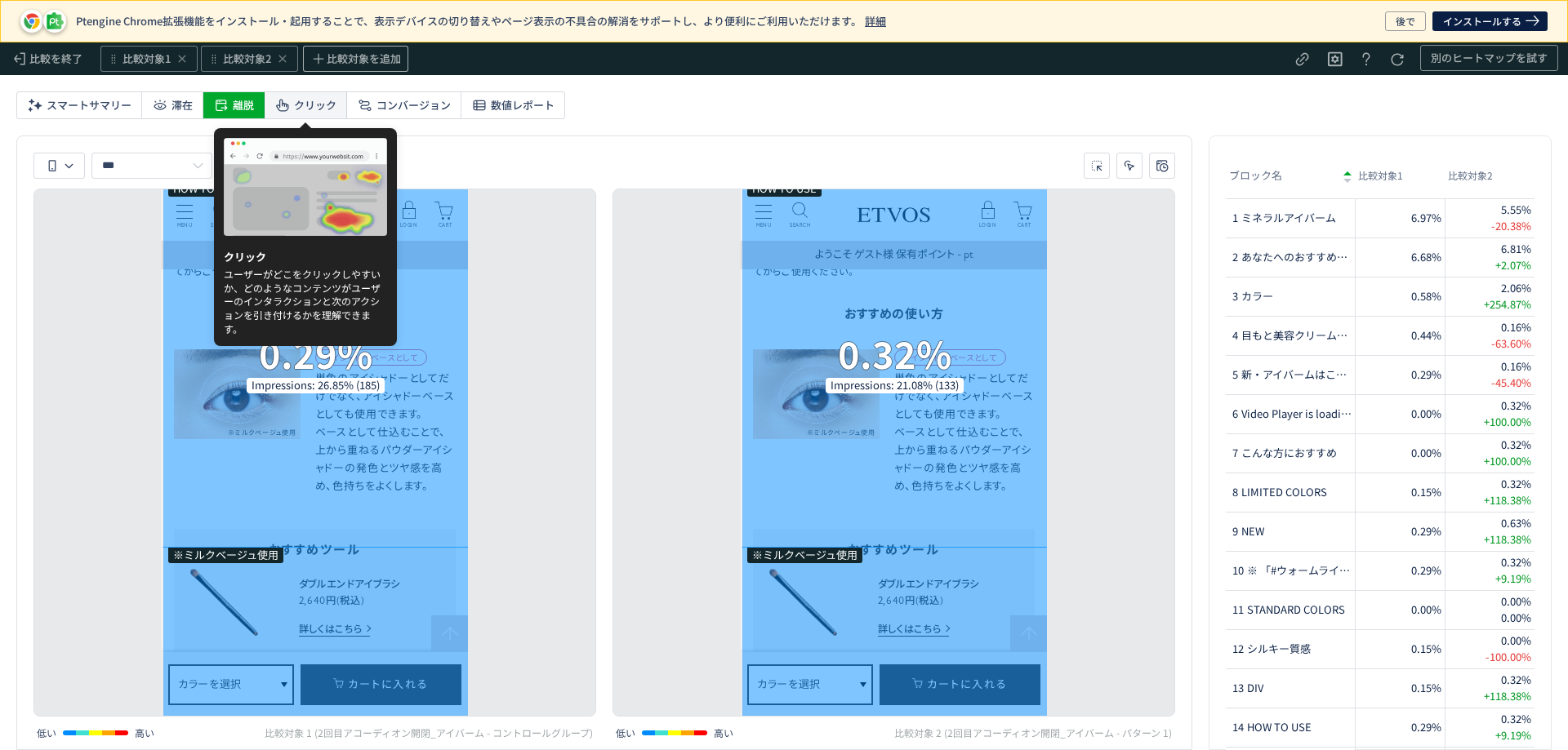
type input "*****"
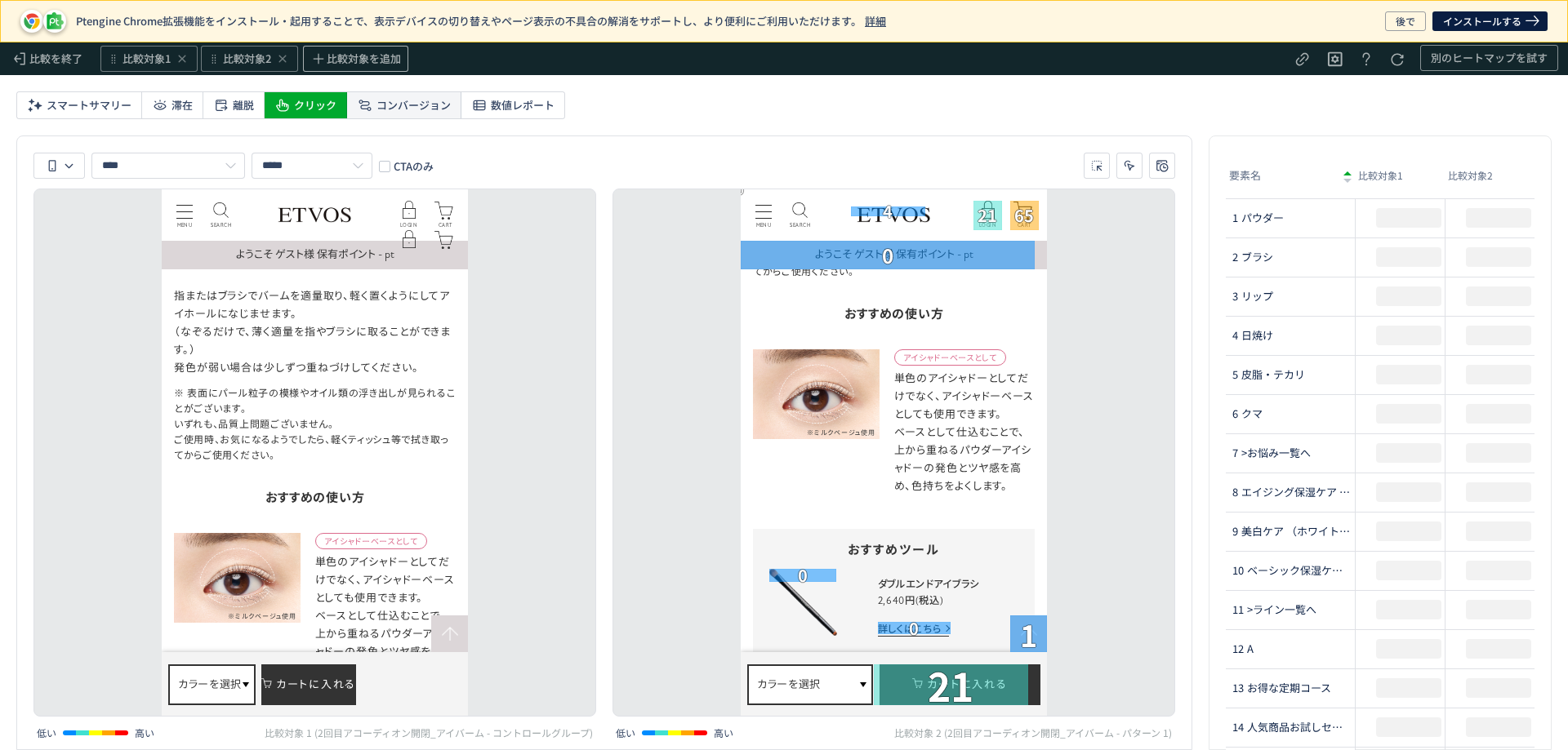
click at [442, 101] on span "コンバージョン" at bounding box center [413, 105] width 74 height 26
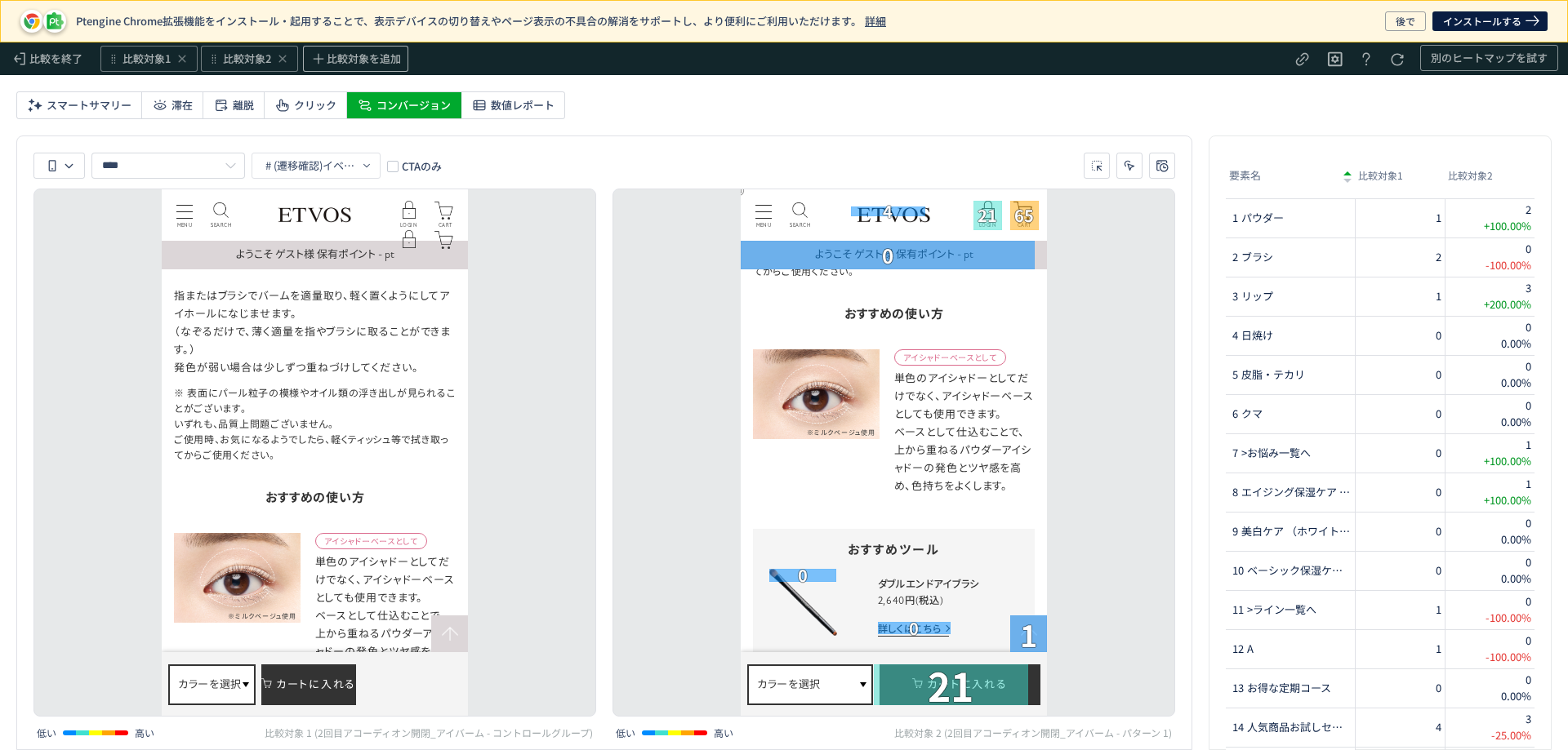
type input "*********"
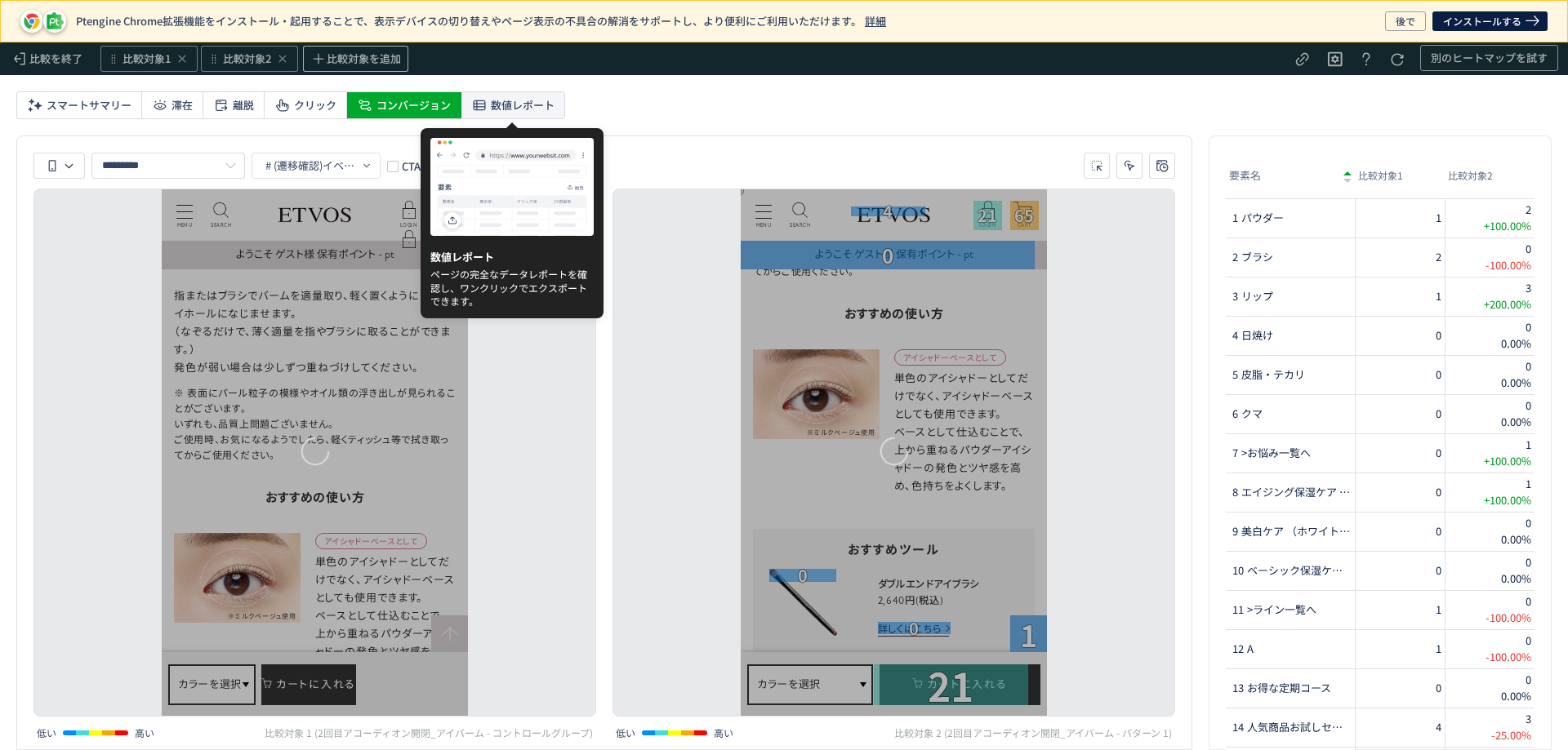
click at [536, 109] on span "数値レポート" at bounding box center [523, 105] width 64 height 26
